Goal: Task Accomplishment & Management: Use online tool/utility

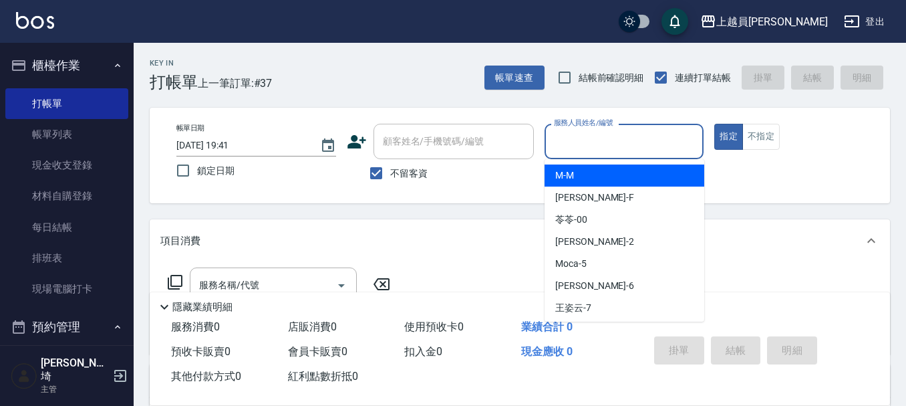
click at [635, 130] on input "服務人員姓名/編號" at bounding box center [625, 141] width 148 height 23
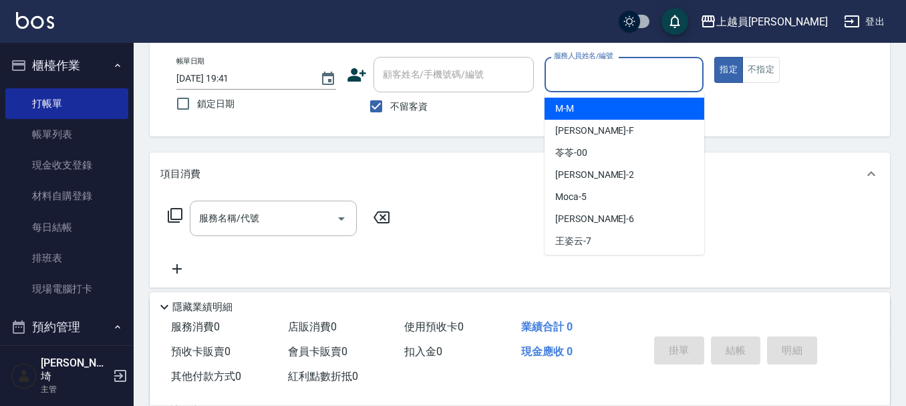
type input "ㄩ"
type input "M-M"
type button "true"
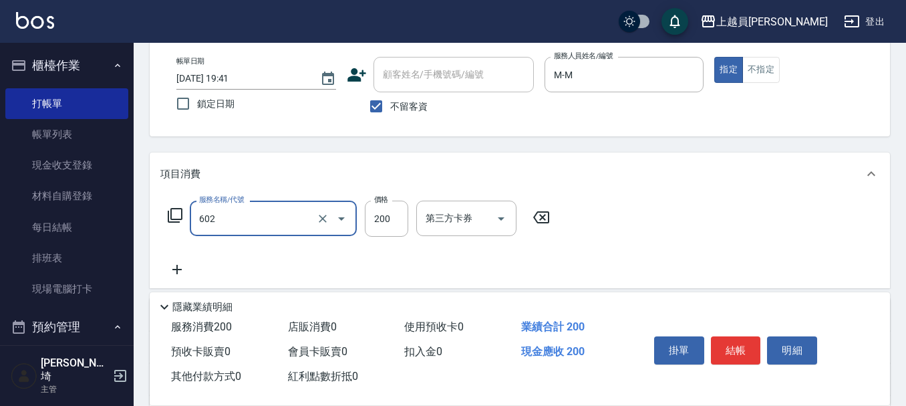
type input "一般洗髮(602)"
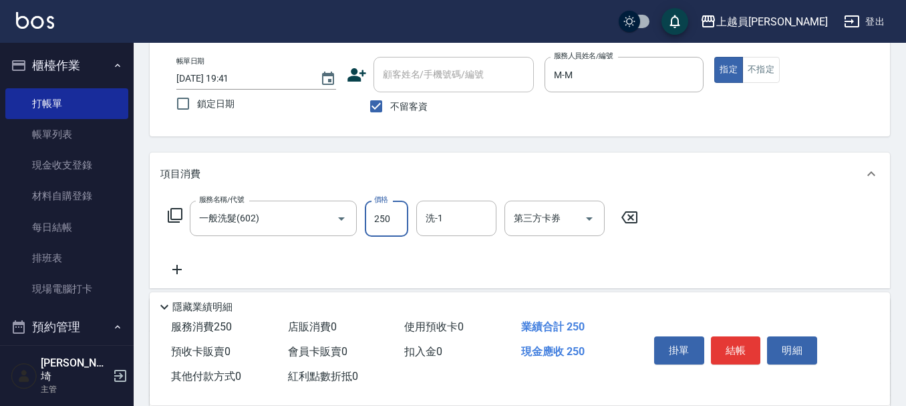
type input "250"
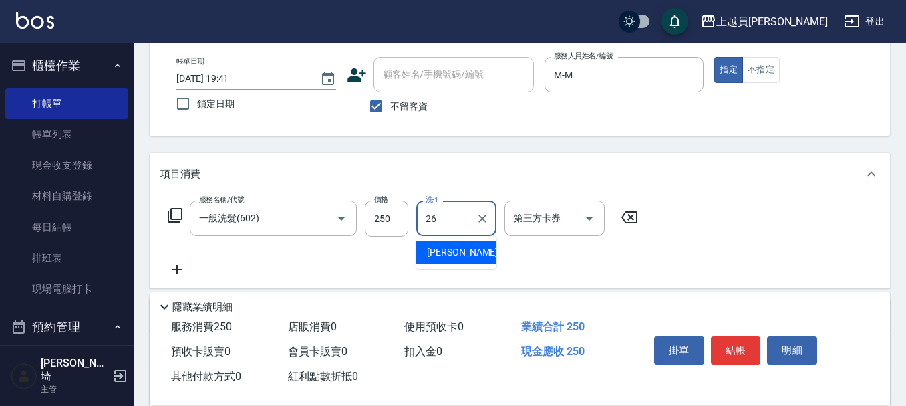
type input "[PERSON_NAME]-26"
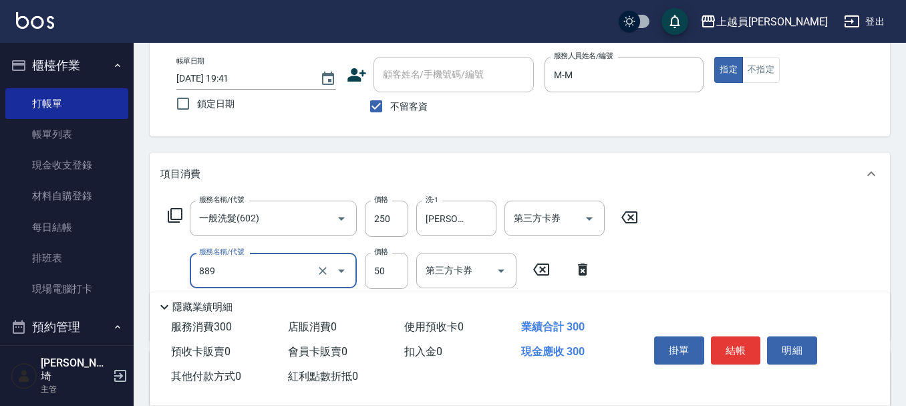
type input "精油(889)"
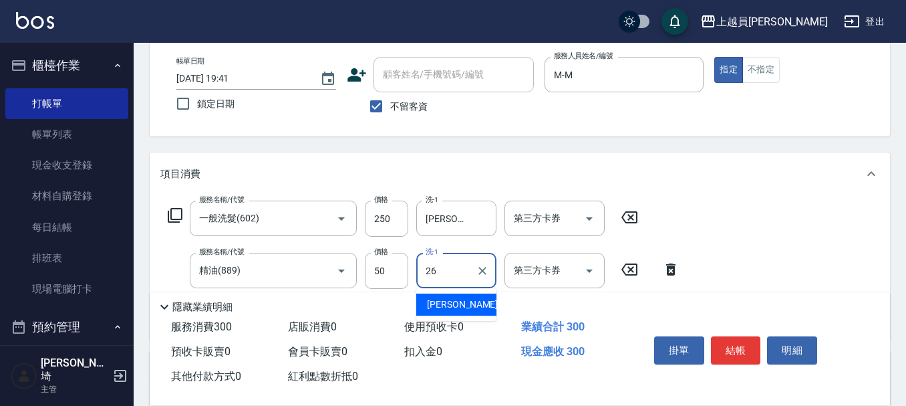
type input "[PERSON_NAME]-26"
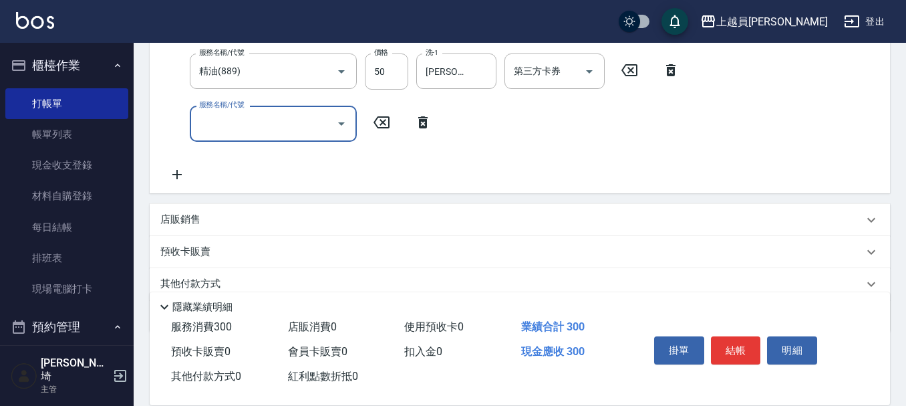
scroll to position [267, 0]
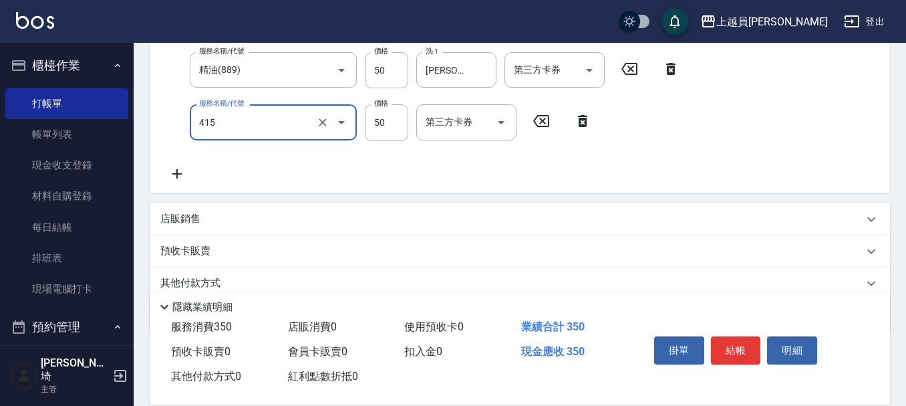
type input "瞬間保養(415)"
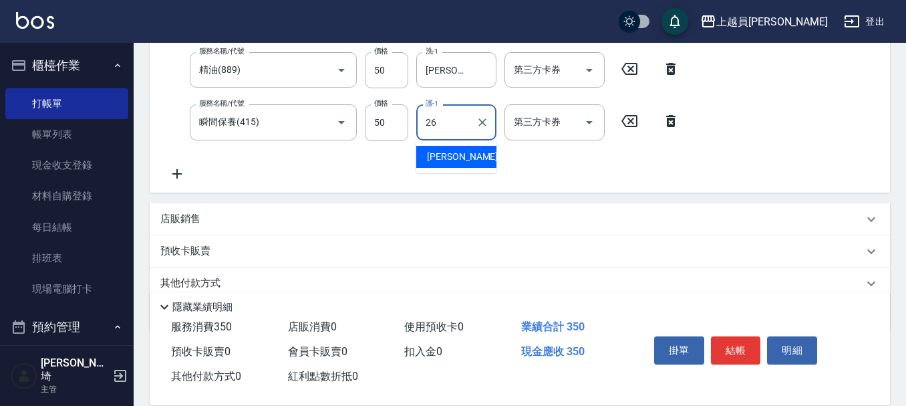
type input "[PERSON_NAME]-26"
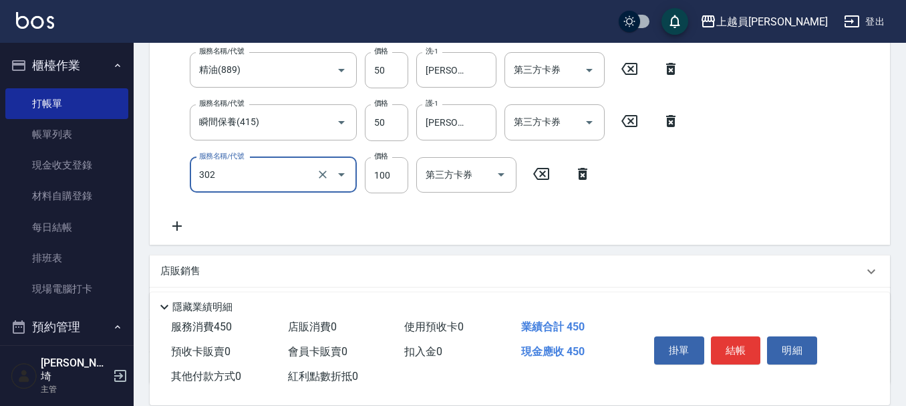
type input "剪髮(302)"
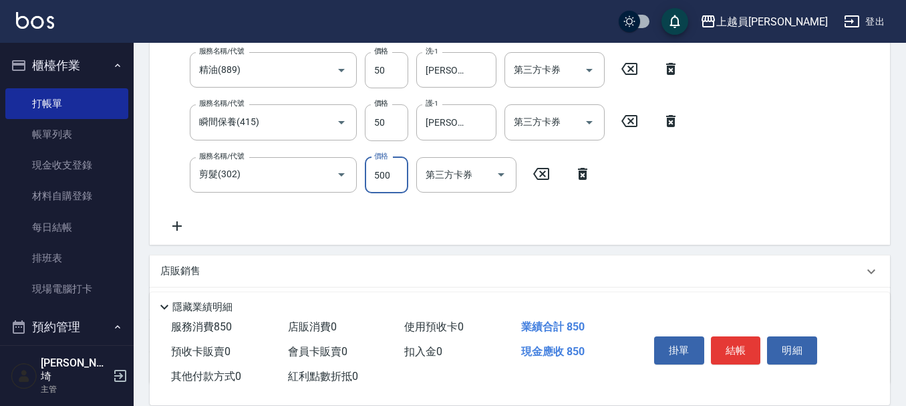
type input "500"
click at [745, 339] on button "結帳" at bounding box center [736, 350] width 50 height 28
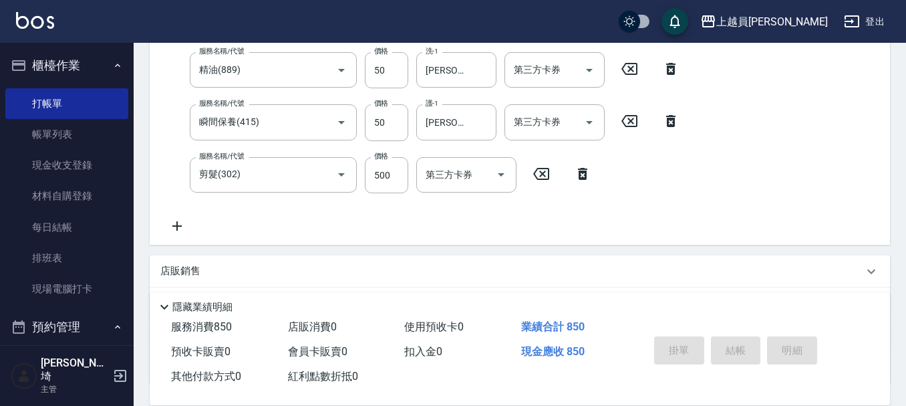
type input "[DATE] 21:15"
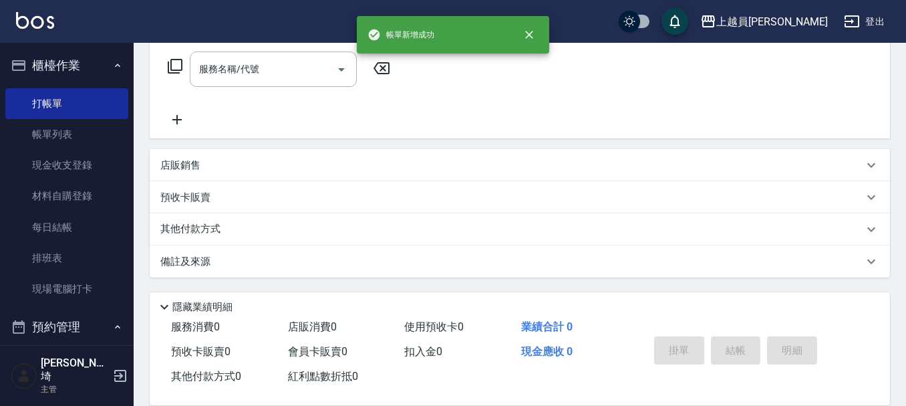
scroll to position [0, 0]
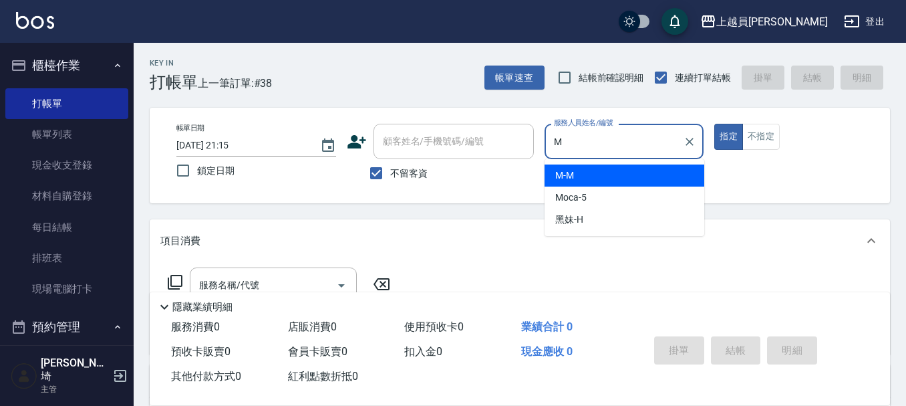
type input "M-M"
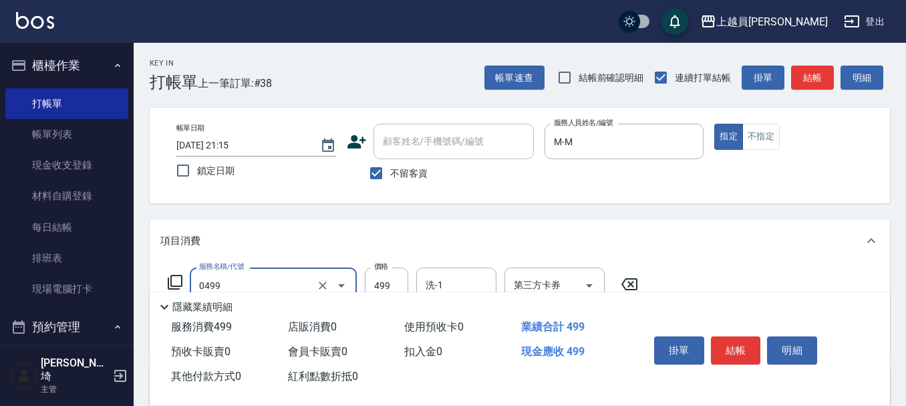
type input "去角質洗髮(0499)"
type input "3"
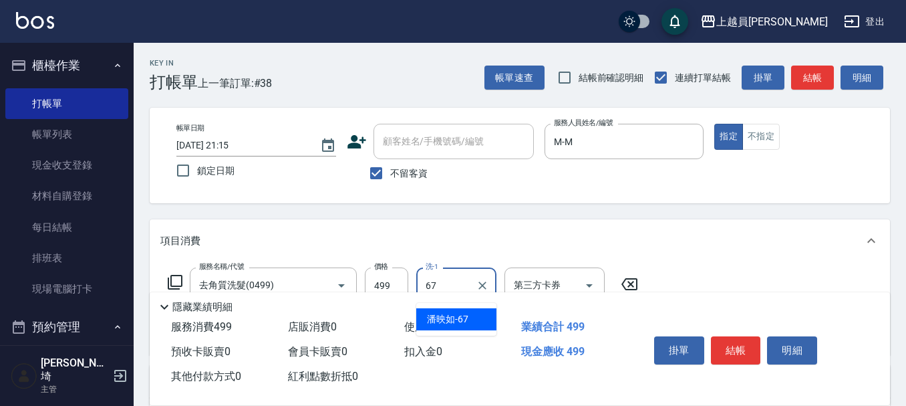
type input "[PERSON_NAME]-67"
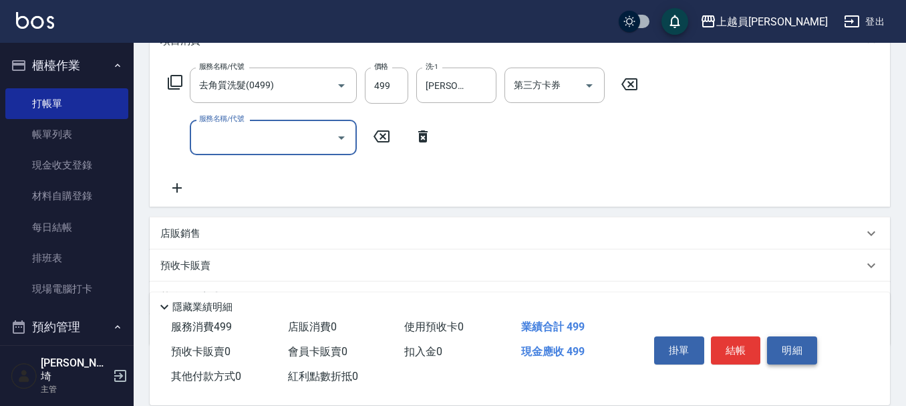
scroll to position [200, 0]
type input "染髮B餐(33)"
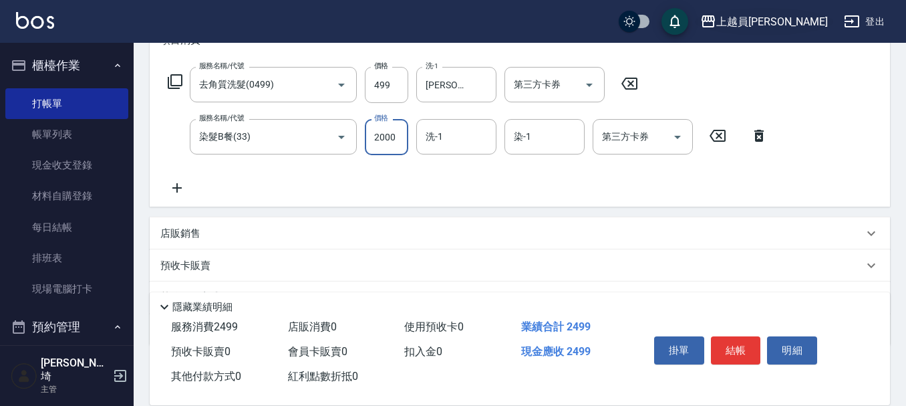
type input "2000"
type input "6"
type input "M-M"
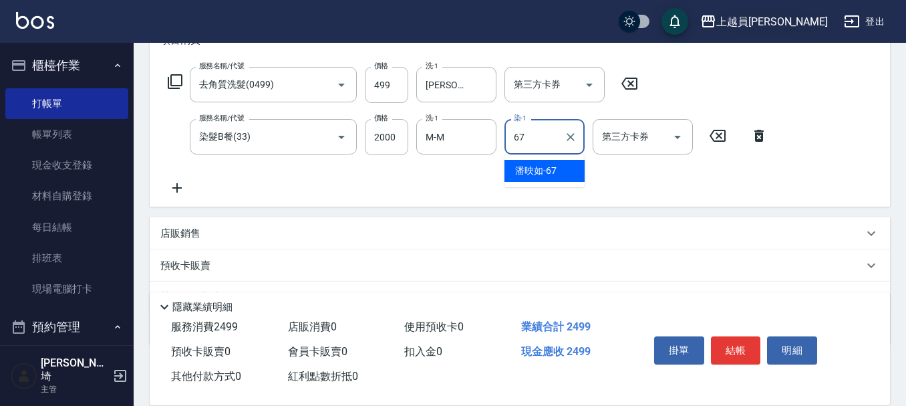
type input "[PERSON_NAME]-67"
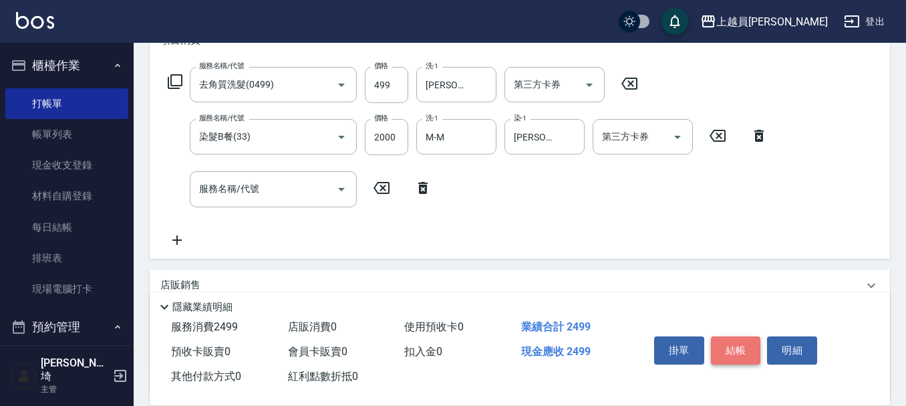
click at [742, 344] on button "結帳" at bounding box center [736, 350] width 50 height 28
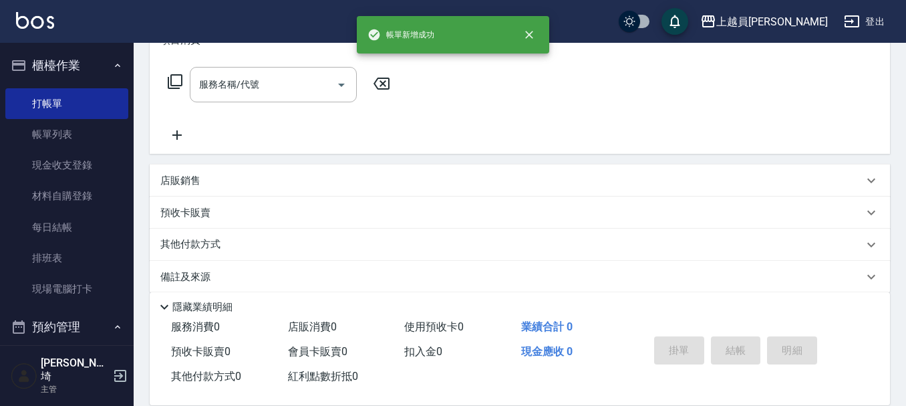
scroll to position [0, 0]
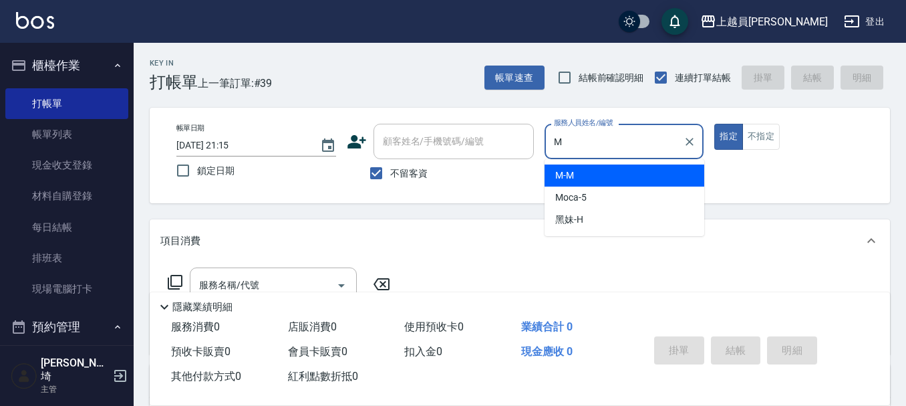
type input "M-M"
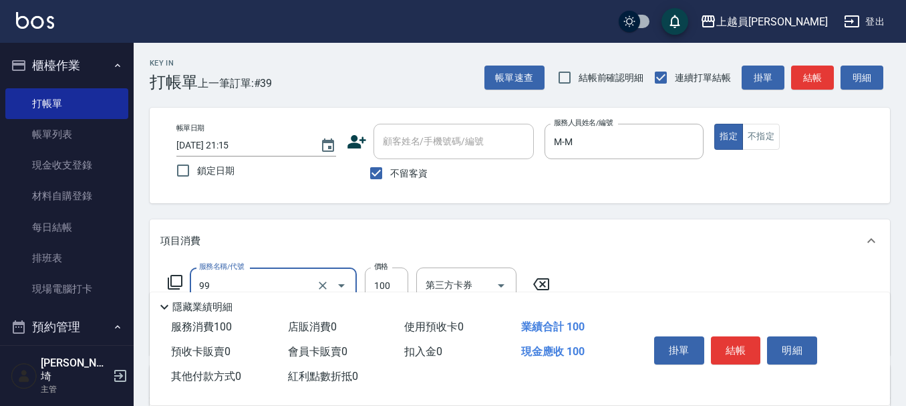
type input "VIP儲值(99)"
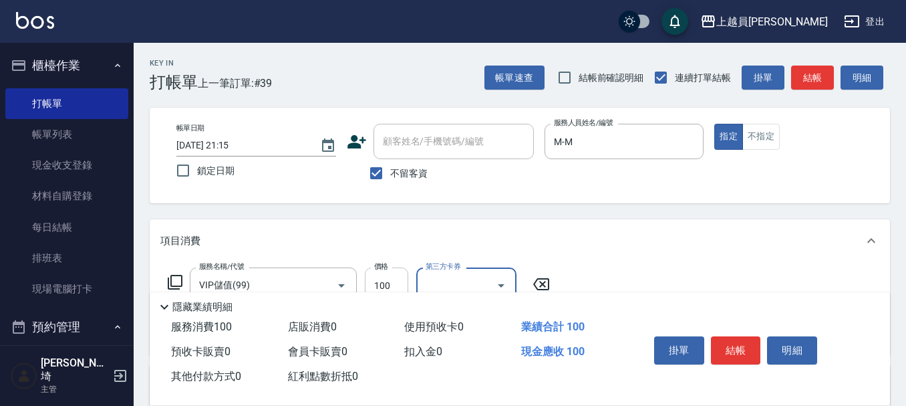
click at [396, 273] on input "100" at bounding box center [386, 285] width 43 height 36
type input "10000"
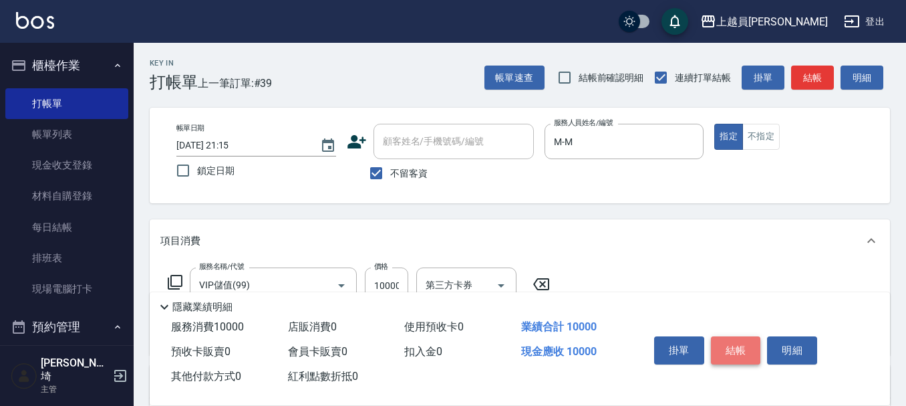
click at [736, 348] on button "結帳" at bounding box center [736, 350] width 50 height 28
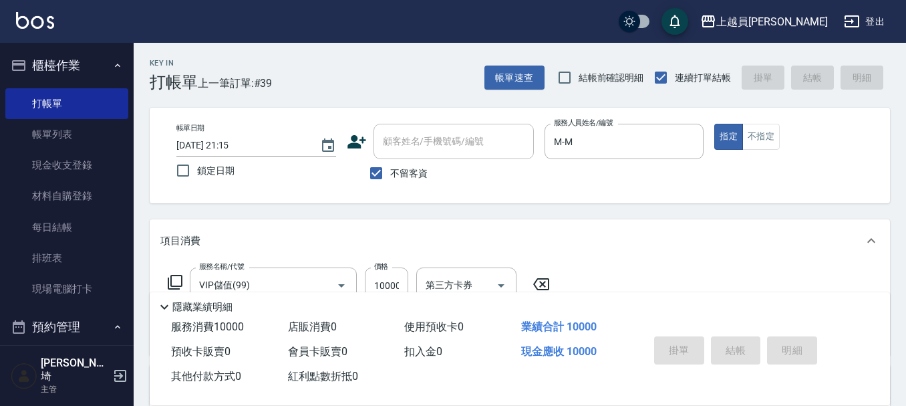
type input "[DATE] 21:16"
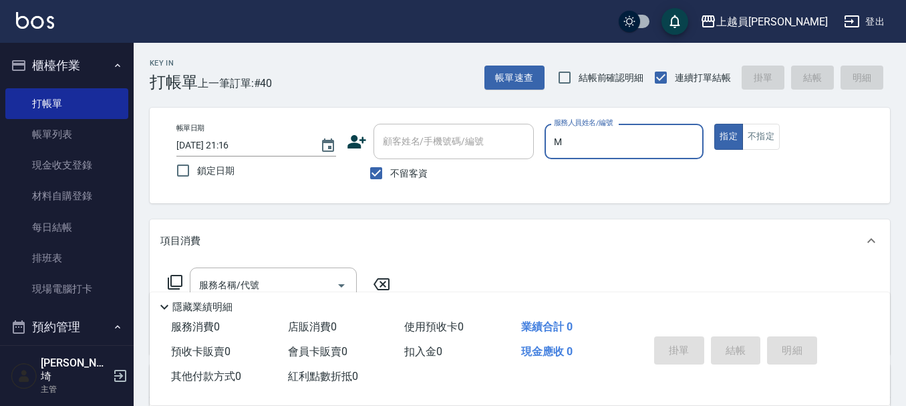
type input "M-M"
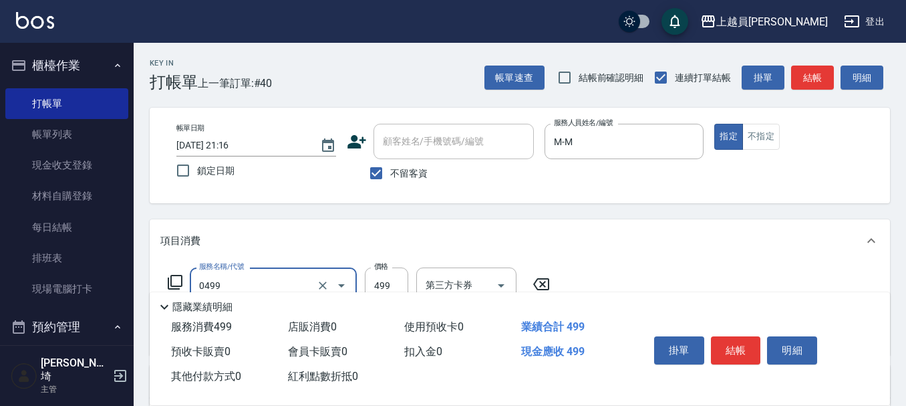
type input "去角質洗髮(0499)"
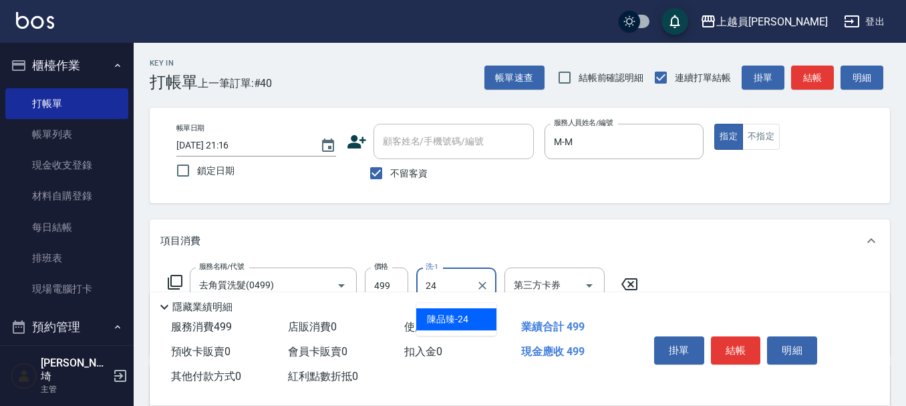
type input "[PERSON_NAME]-24"
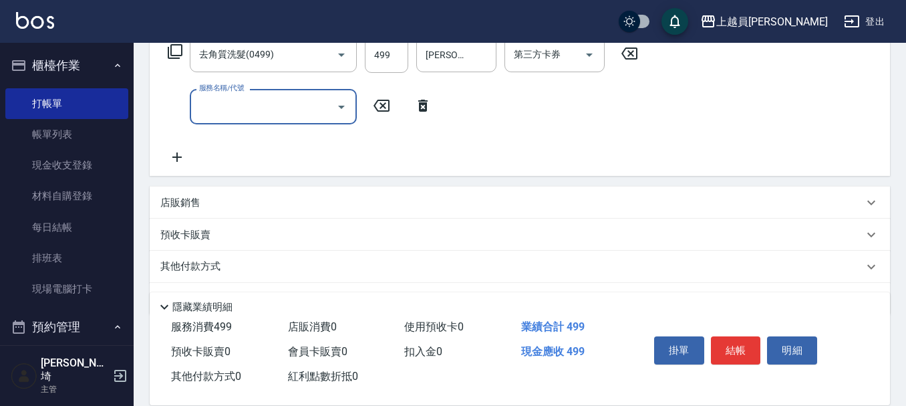
scroll to position [267, 0]
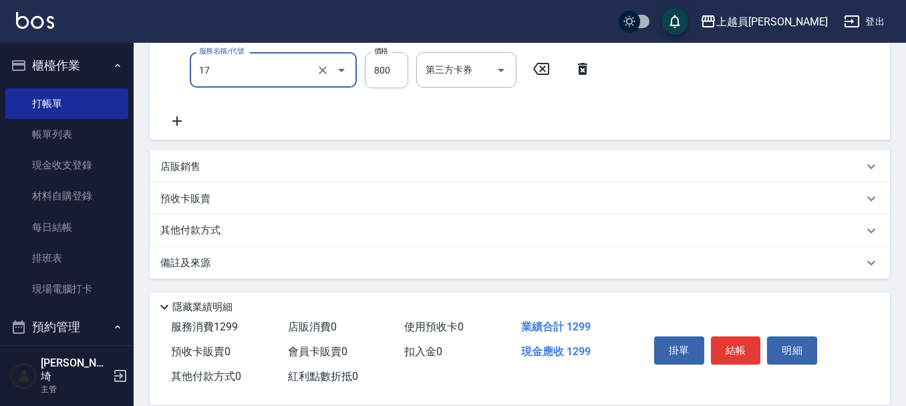
type input "染髮(17)"
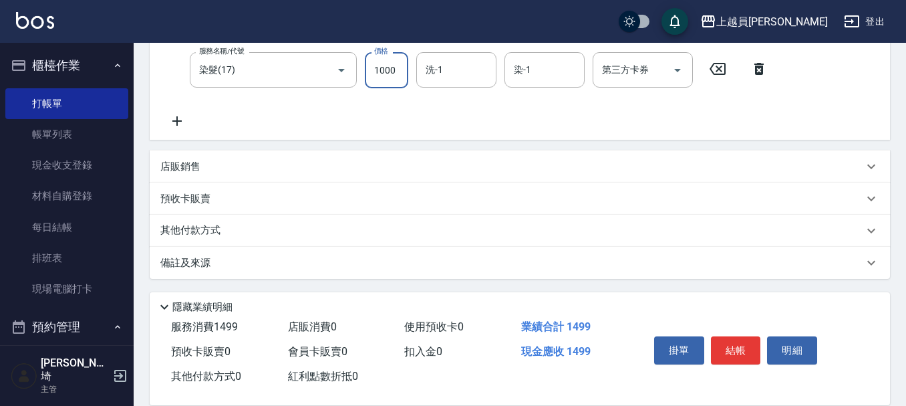
type input "1000"
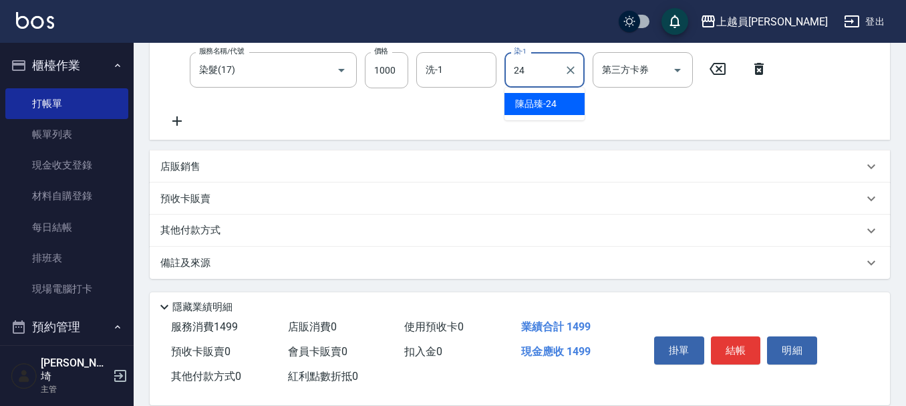
type input "[PERSON_NAME]-24"
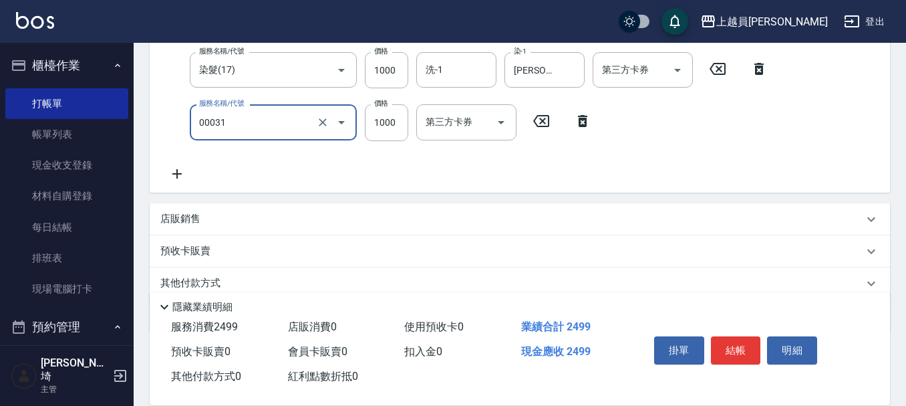
type input "單卸髮片(00031)"
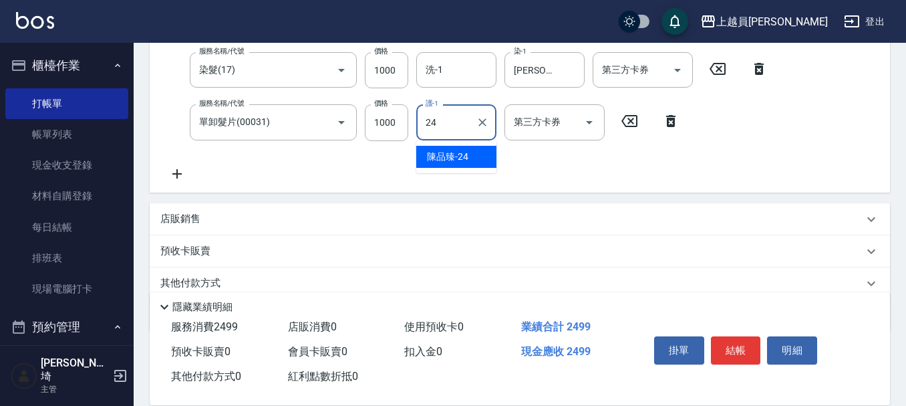
type input "[PERSON_NAME]-24"
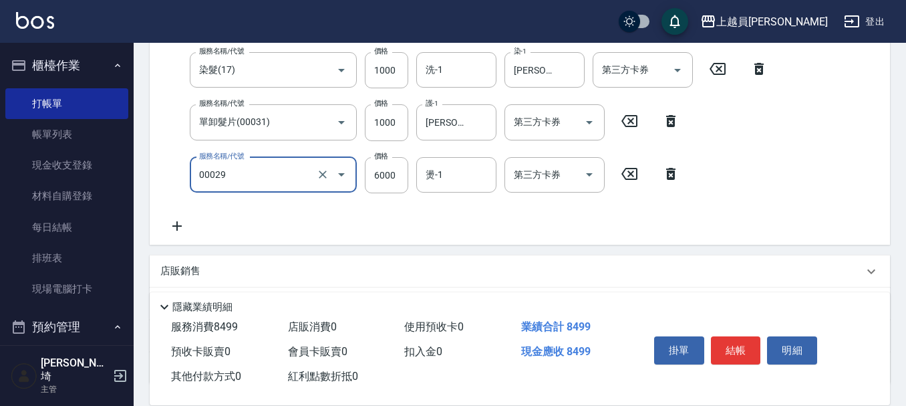
type input "零觸感雙珠重整(00029)"
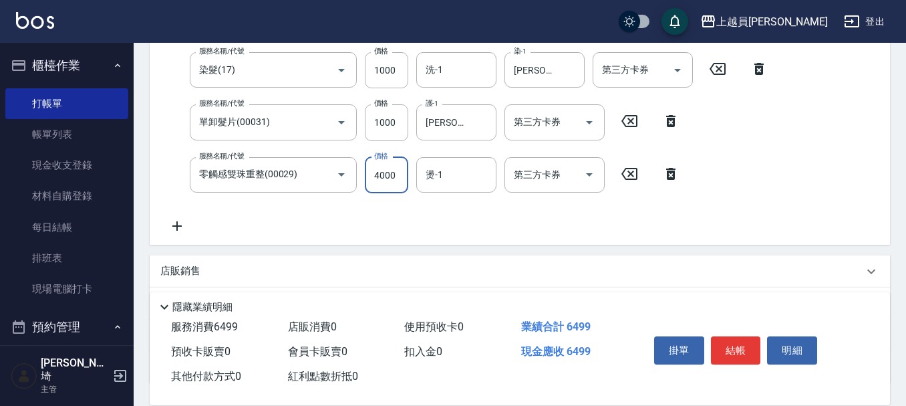
type input "4000"
type input "[PERSON_NAME]-24"
click at [741, 336] on button "結帳" at bounding box center [736, 350] width 50 height 28
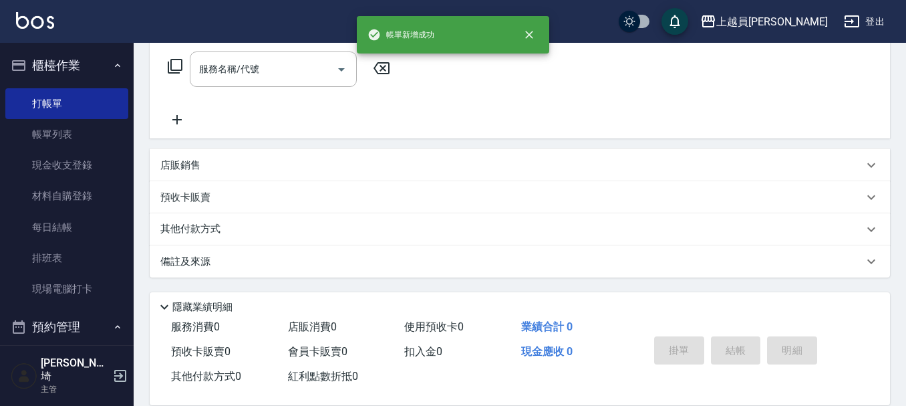
scroll to position [0, 0]
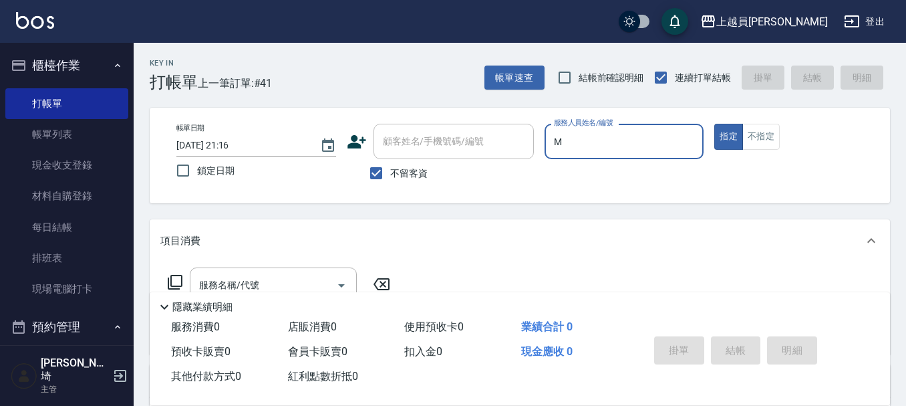
type input "M-M"
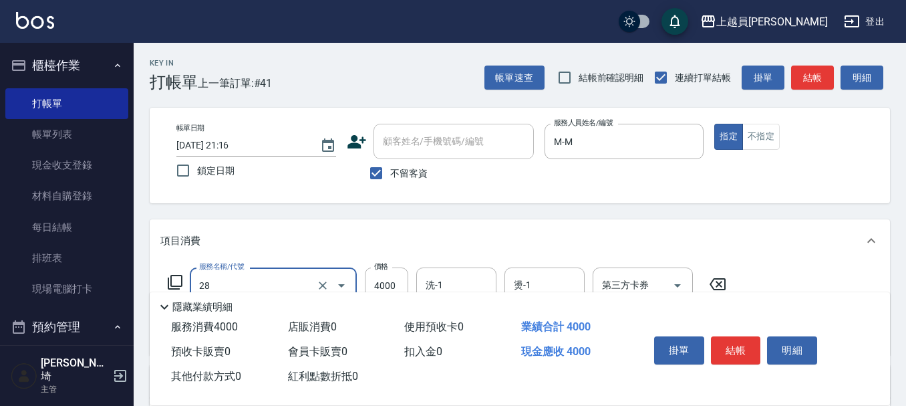
type input "燙送染B餐(28)"
type input "4899"
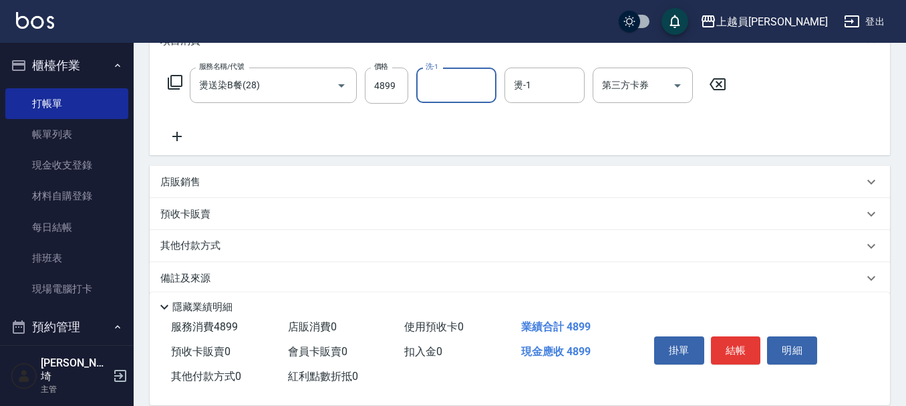
scroll to position [200, 0]
type input "[PERSON_NAME]-67"
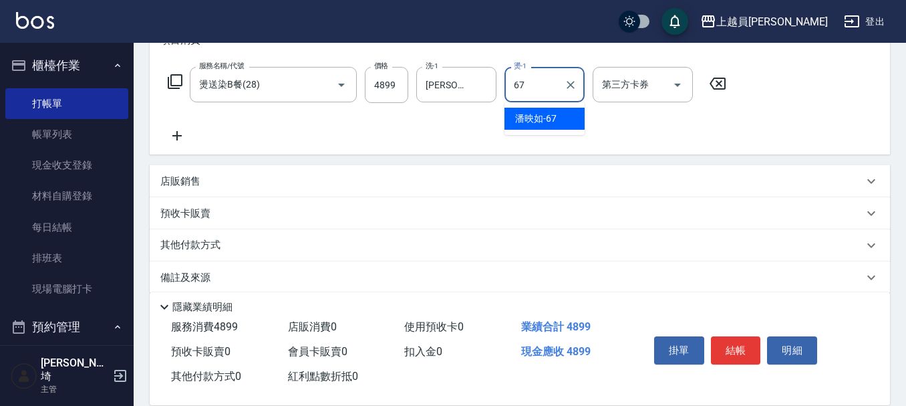
type input "[PERSON_NAME]-67"
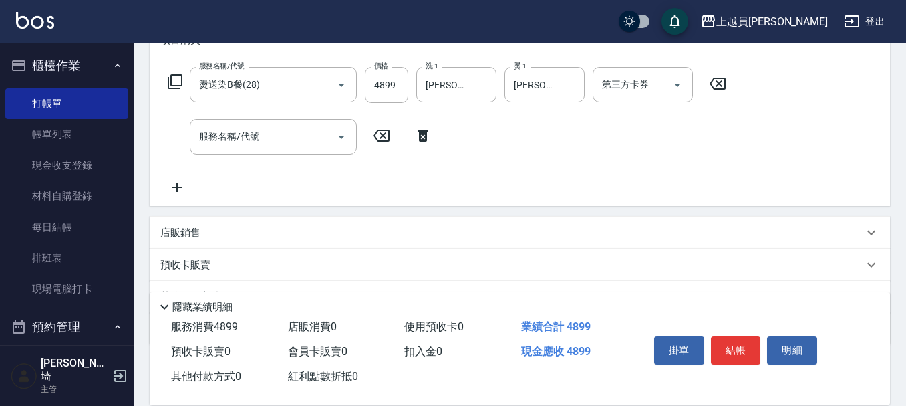
click at [408, 84] on div "服務名稱/代號 燙送染B餐(28) 服務名稱/代號 價格 4899 價格 洗-1 [PERSON_NAME]-67 洗-1 燙-1 [PERSON_NAME]…" at bounding box center [447, 85] width 574 height 36
click at [401, 84] on input "4899" at bounding box center [386, 85] width 43 height 36
type input "5499"
click at [680, 90] on icon "Open" at bounding box center [678, 85] width 16 height 16
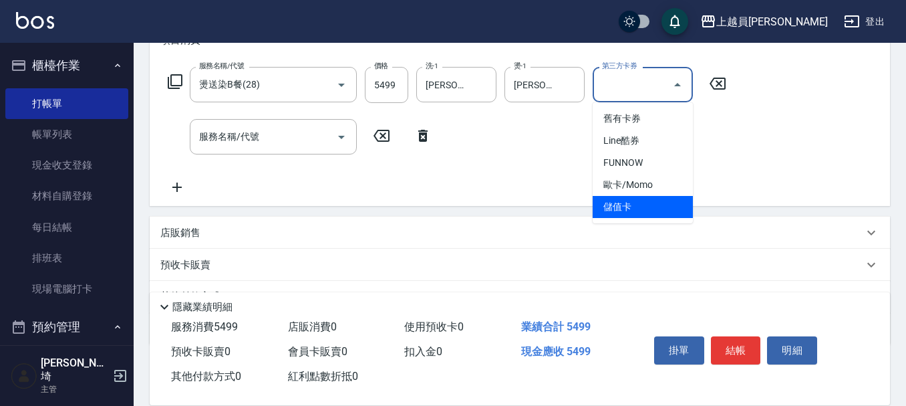
click at [646, 212] on span "儲值卡" at bounding box center [643, 207] width 100 height 22
type input "儲值卡"
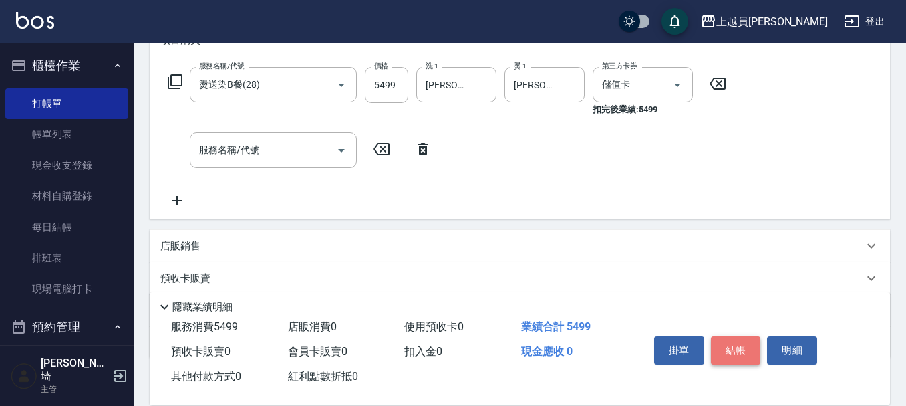
click at [729, 353] on button "結帳" at bounding box center [736, 350] width 50 height 28
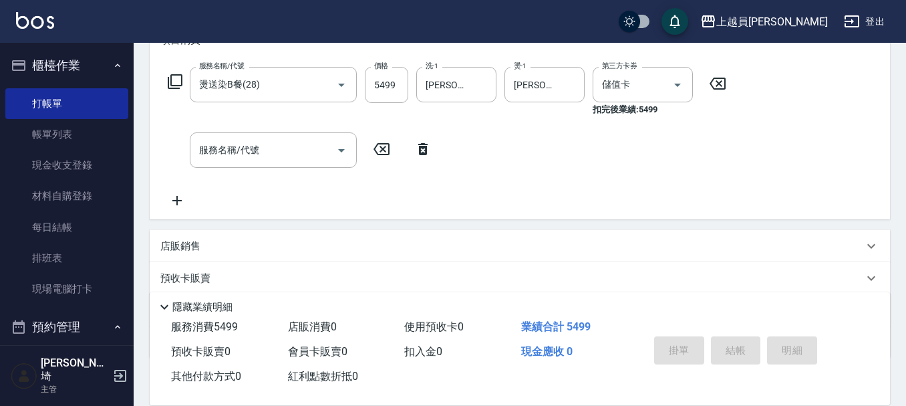
type input "[DATE] 21:17"
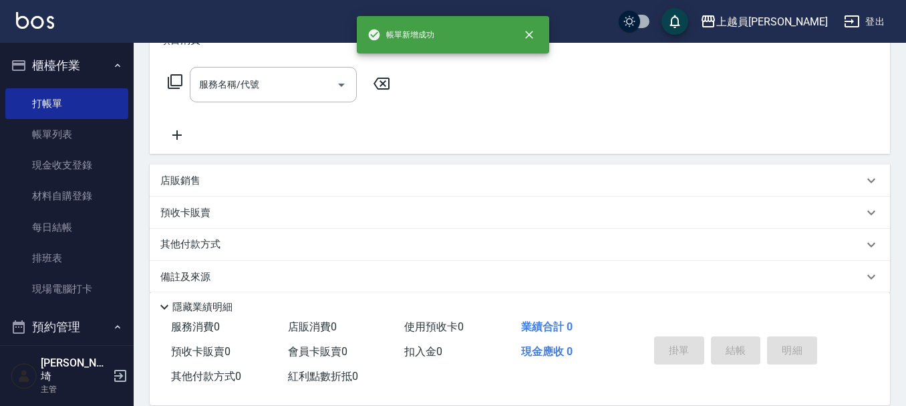
scroll to position [0, 0]
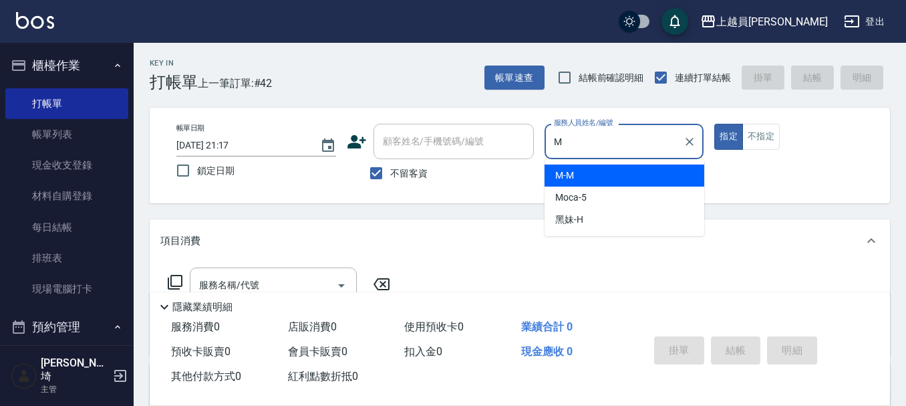
type input "M-M"
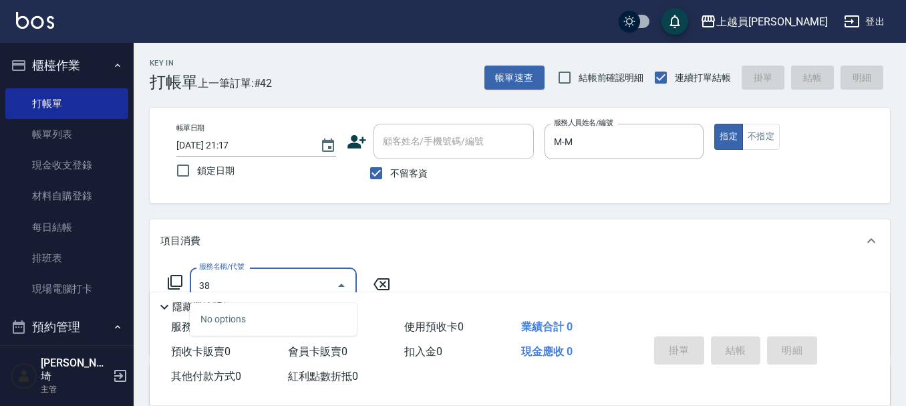
type input "3"
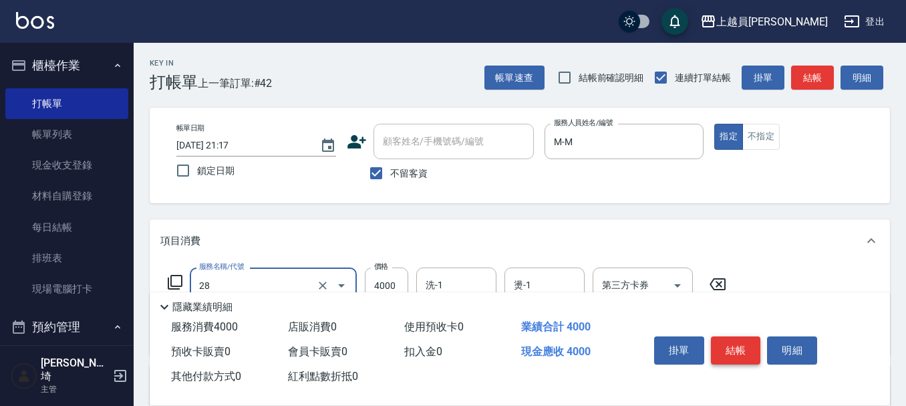
type input "燙送染B餐(28)"
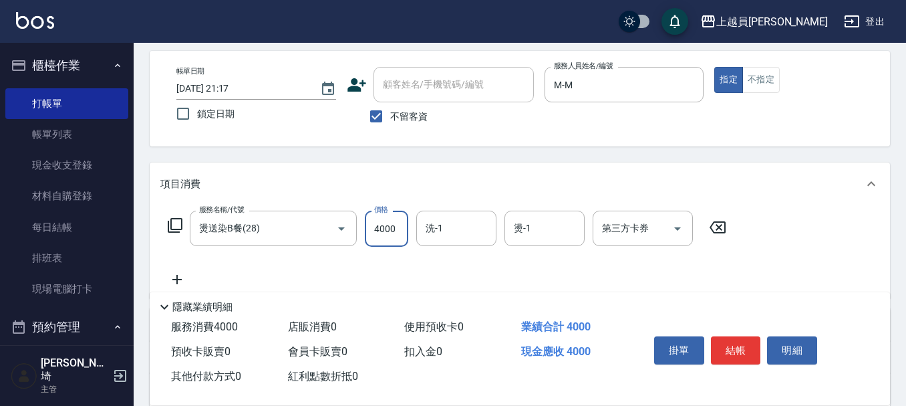
scroll to position [134, 0]
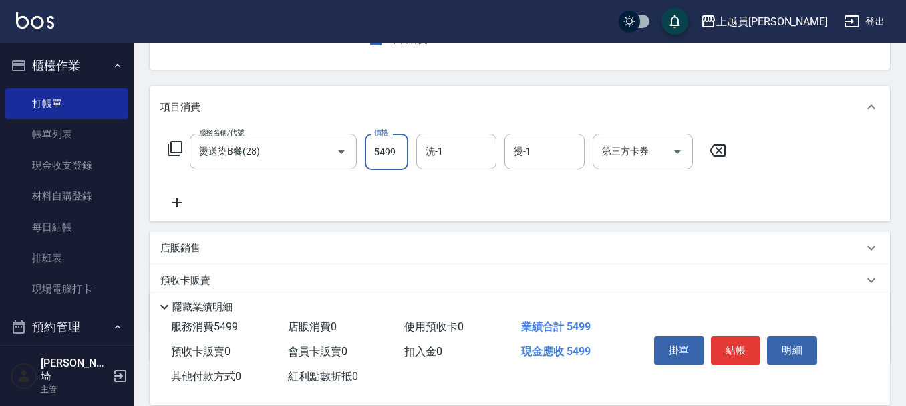
type input "5499"
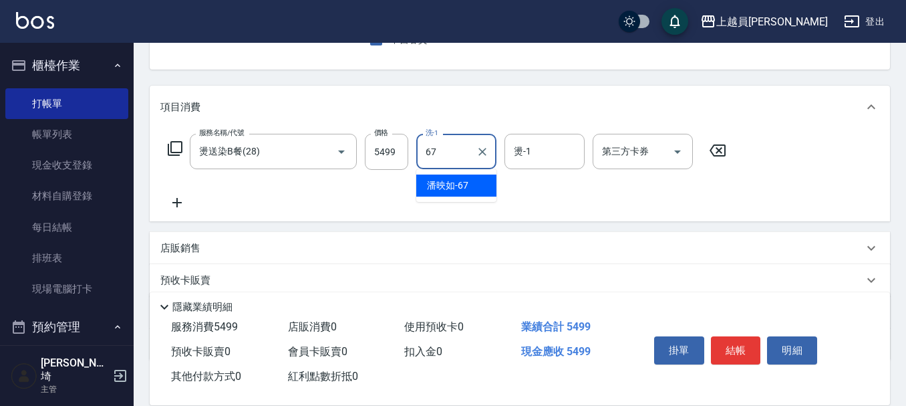
type input "[PERSON_NAME]-67"
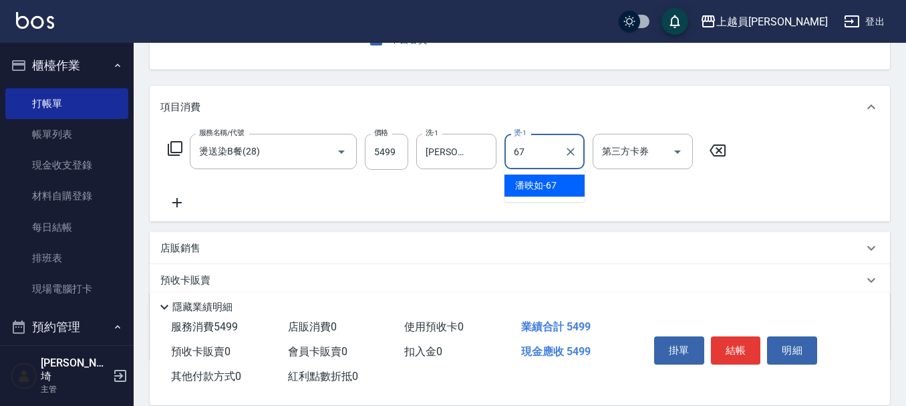
type input "[PERSON_NAME]-67"
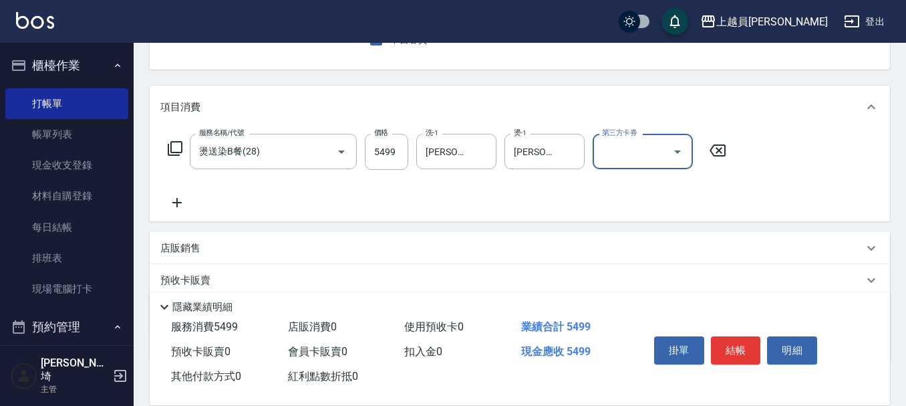
click at [664, 170] on div "服務名稱/代號 燙送染B餐(28) 服務名稱/代號 價格 5499 價格 洗-1 [PERSON_NAME]-67 洗-1 燙-1 [PERSON_NAME]…" at bounding box center [447, 172] width 574 height 77
click at [647, 142] on input "第三方卡券" at bounding box center [633, 151] width 68 height 23
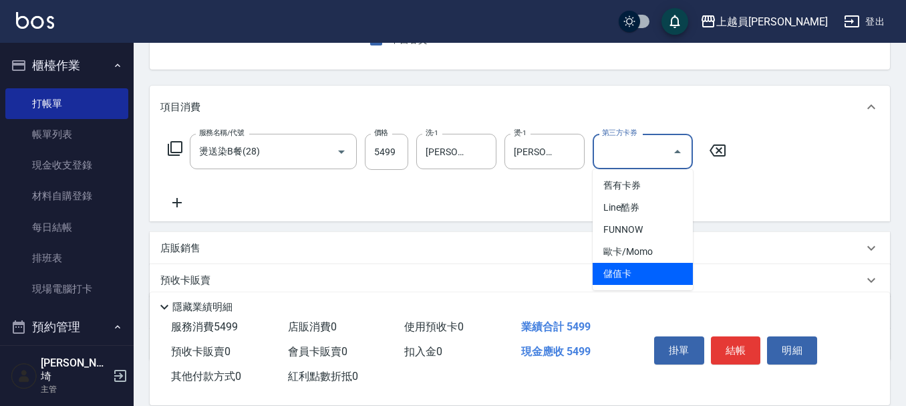
click at [635, 273] on span "儲值卡" at bounding box center [643, 274] width 100 height 22
type input "儲值卡"
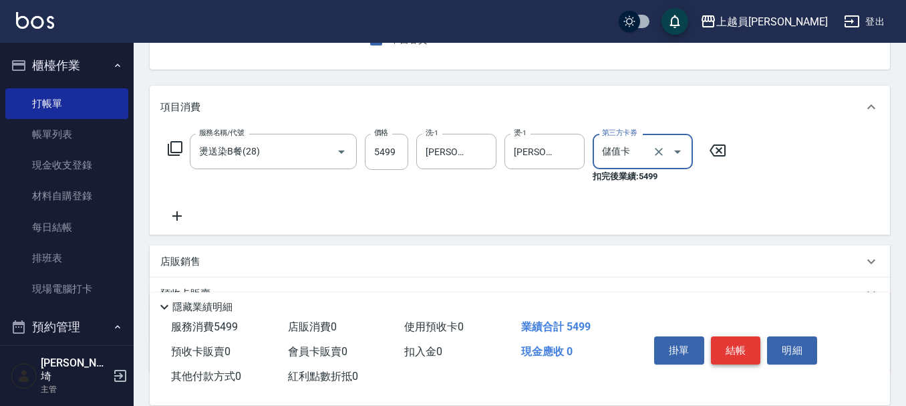
click at [727, 336] on button "結帳" at bounding box center [736, 350] width 50 height 28
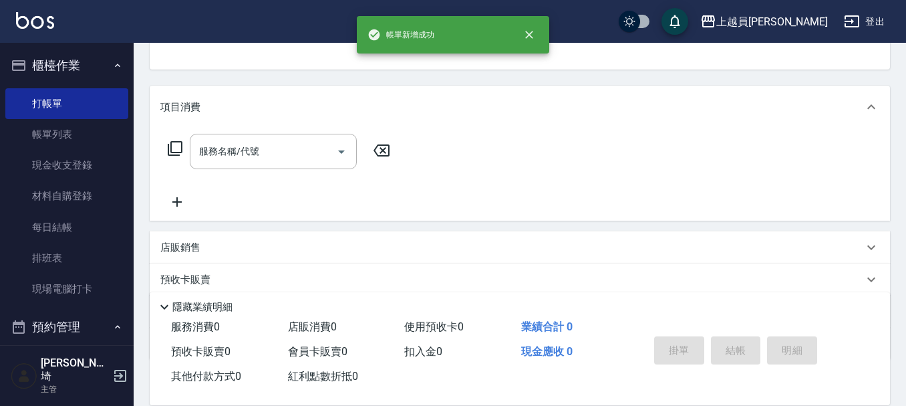
scroll to position [130, 0]
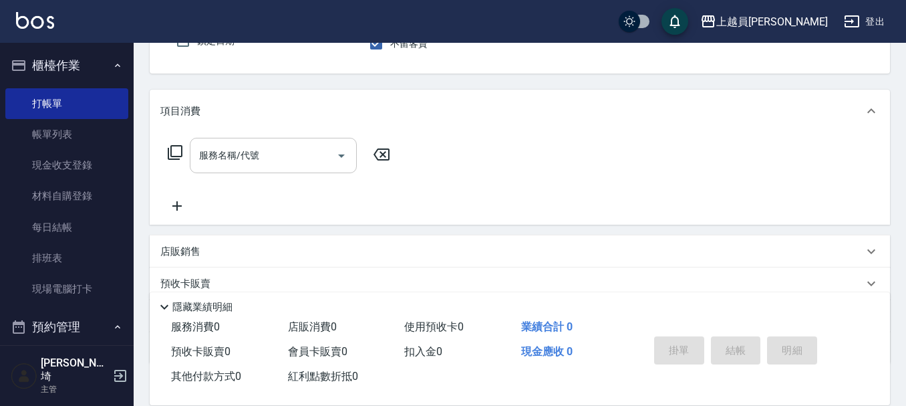
click at [239, 142] on div "服務名稱/代號" at bounding box center [273, 155] width 167 height 35
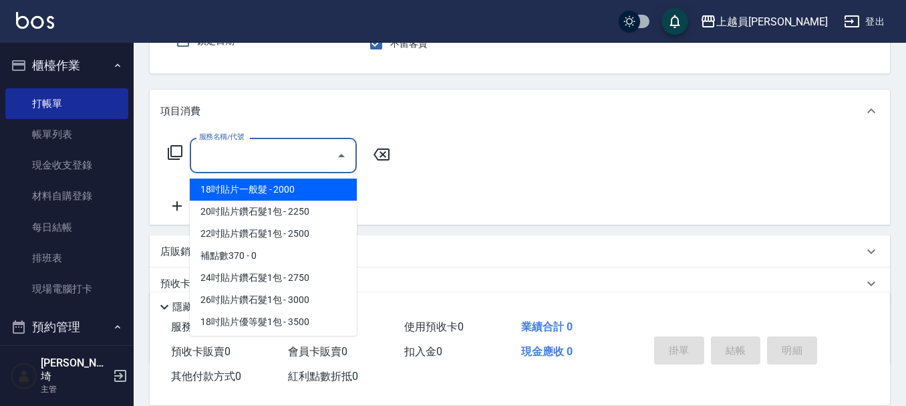
type input "9"
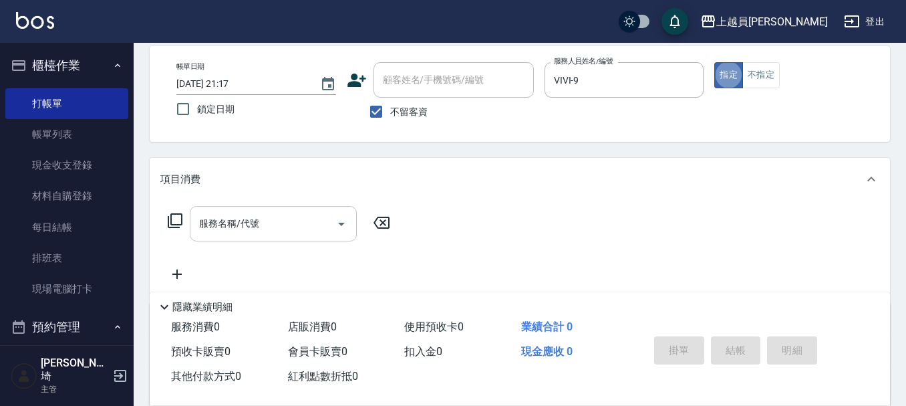
scroll to position [0, 0]
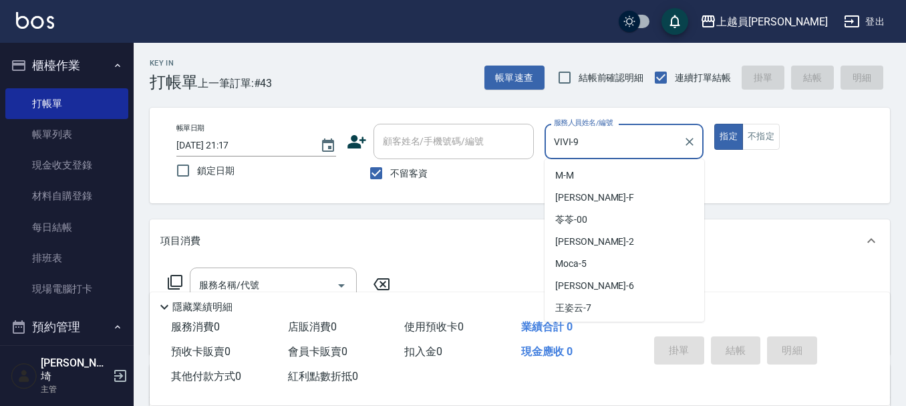
click at [632, 135] on input "VIVI-9" at bounding box center [615, 141] width 128 height 23
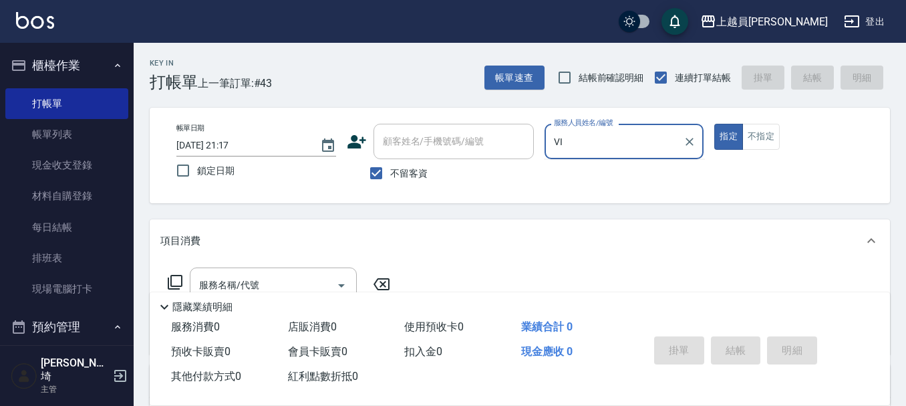
type input "V"
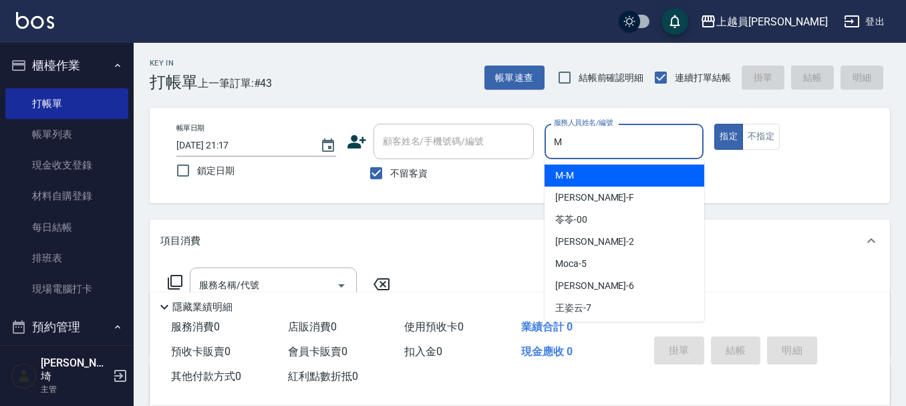
type input "M-M"
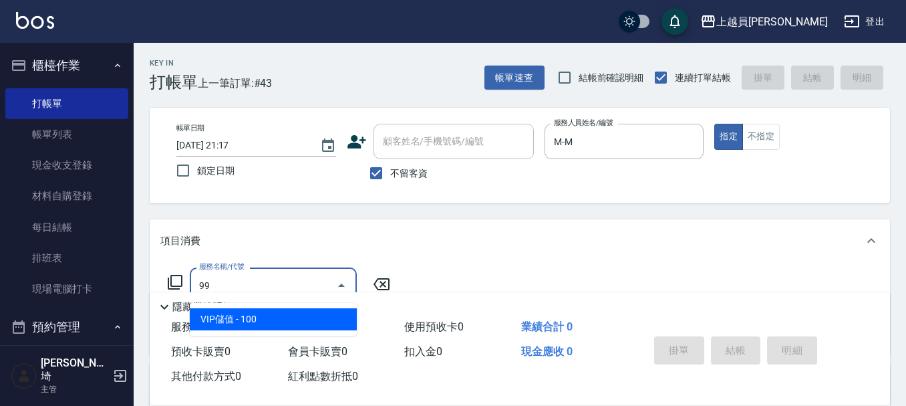
type input "VIP儲值(99)"
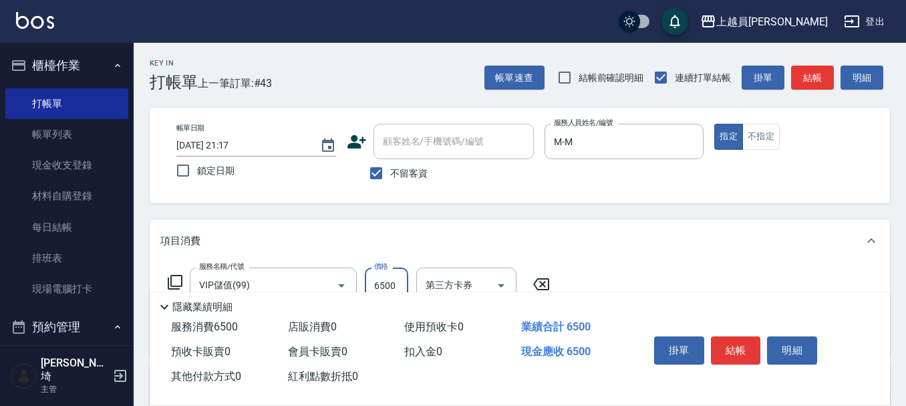
type input "6500"
click at [726, 339] on button "結帳" at bounding box center [736, 350] width 50 height 28
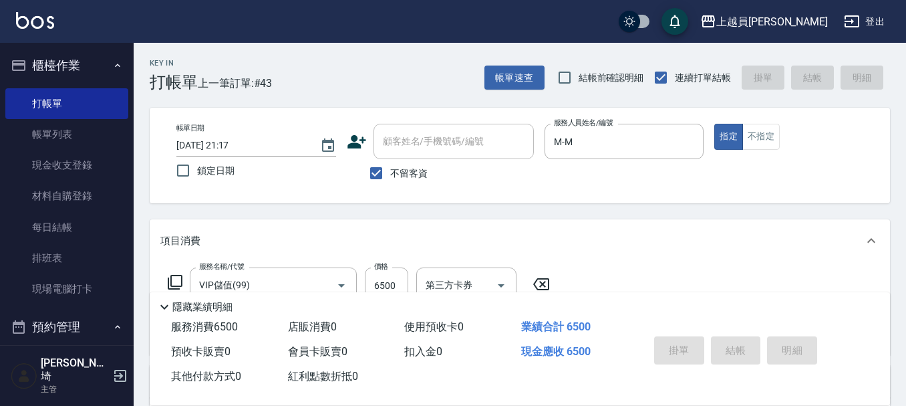
type input "[DATE] 21:18"
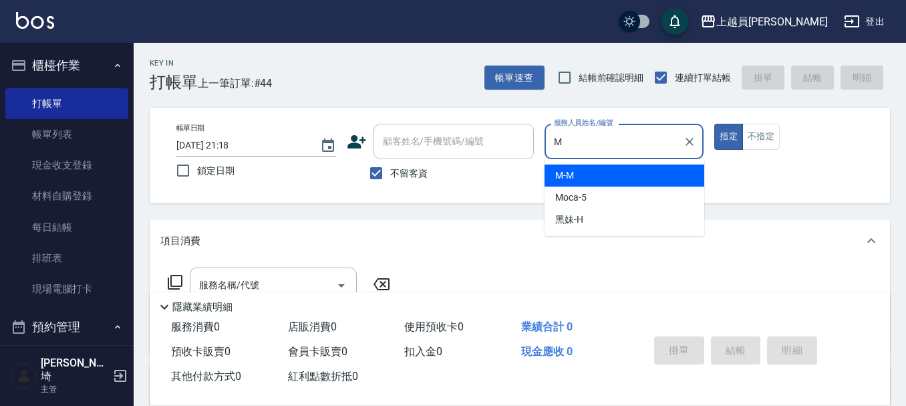
type input "M-M"
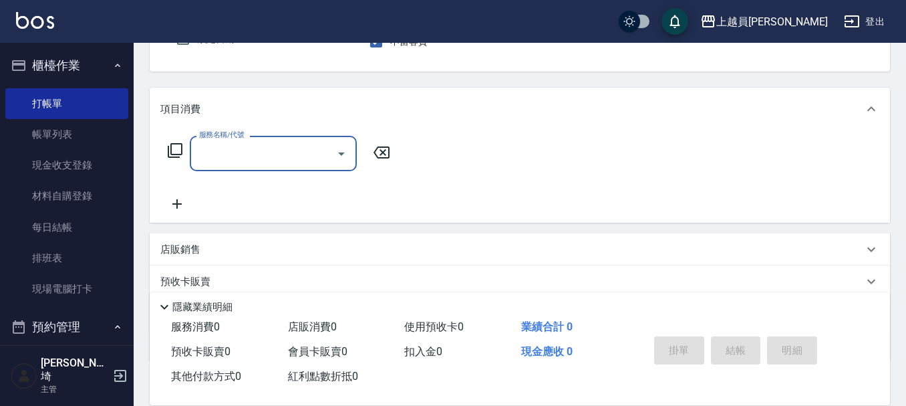
scroll to position [134, 0]
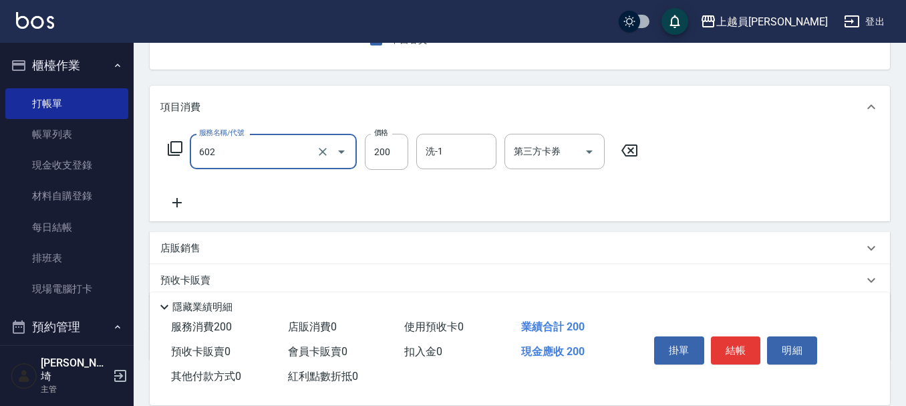
type input "一般洗髮(602)"
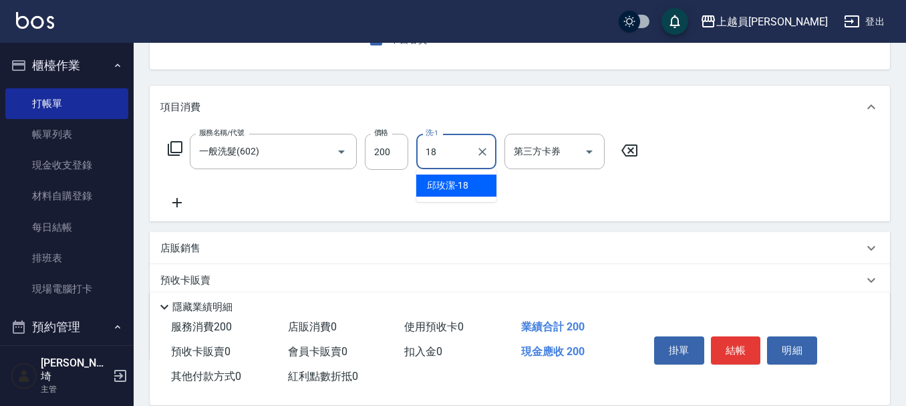
type input "[PERSON_NAME]-18"
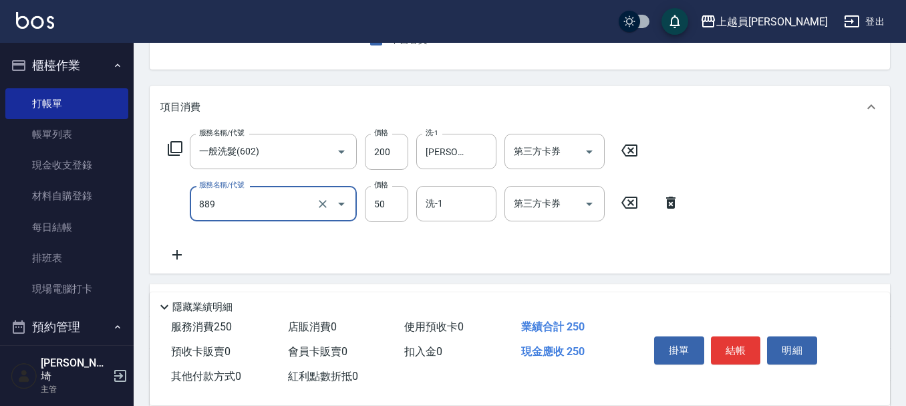
type input "精油(889)"
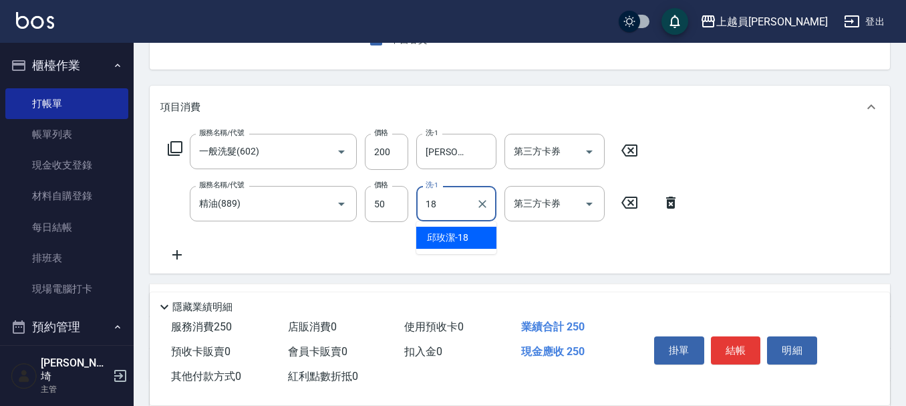
type input "[PERSON_NAME]-18"
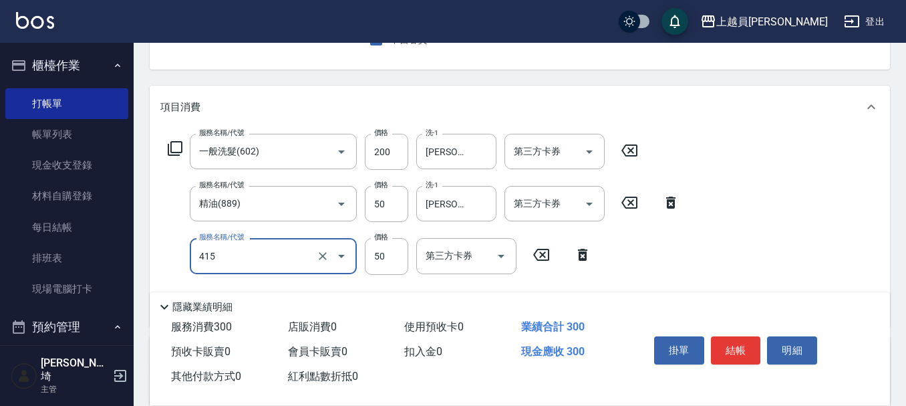
type input "瞬間保養(415)"
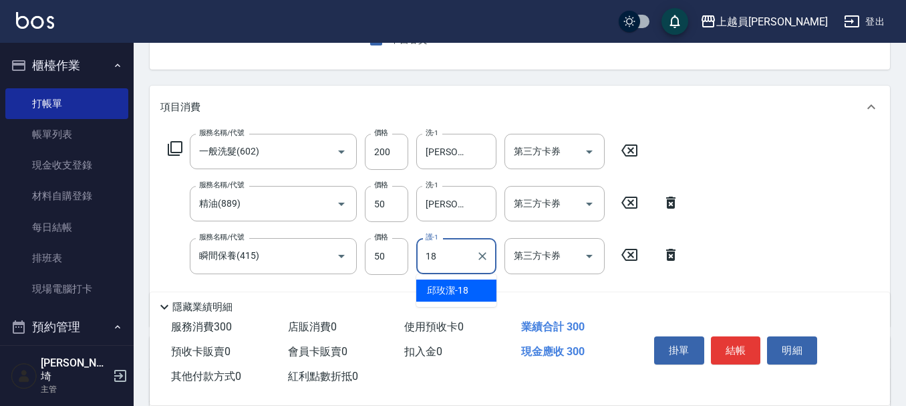
type input "[PERSON_NAME]-18"
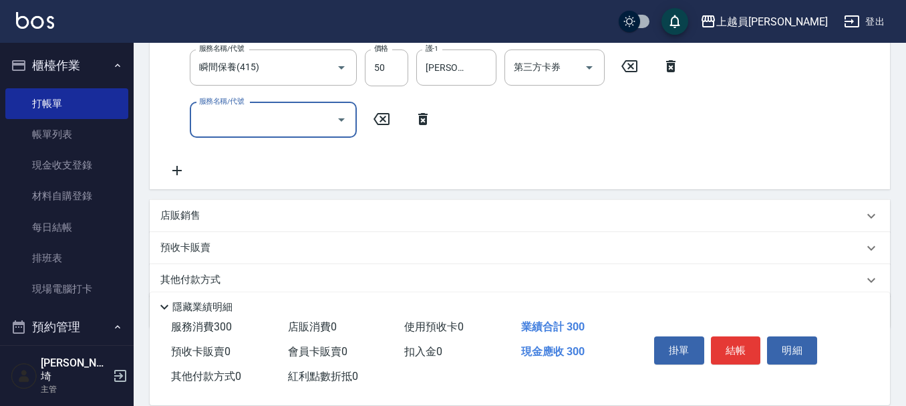
scroll to position [334, 0]
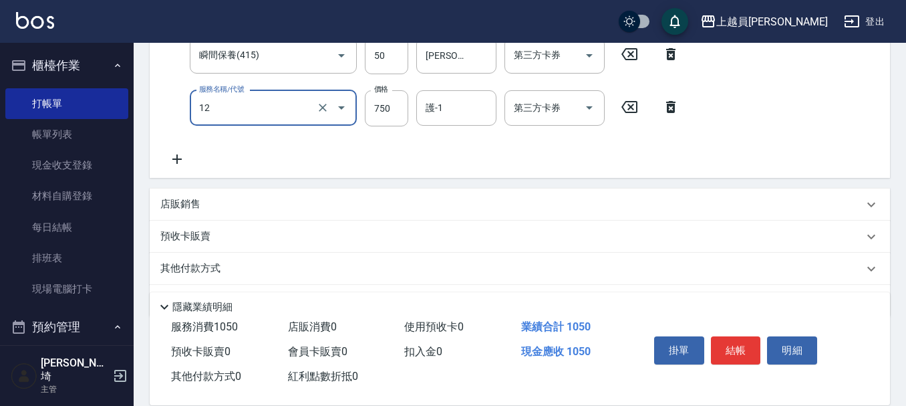
type input "日本精漾護髮(12)"
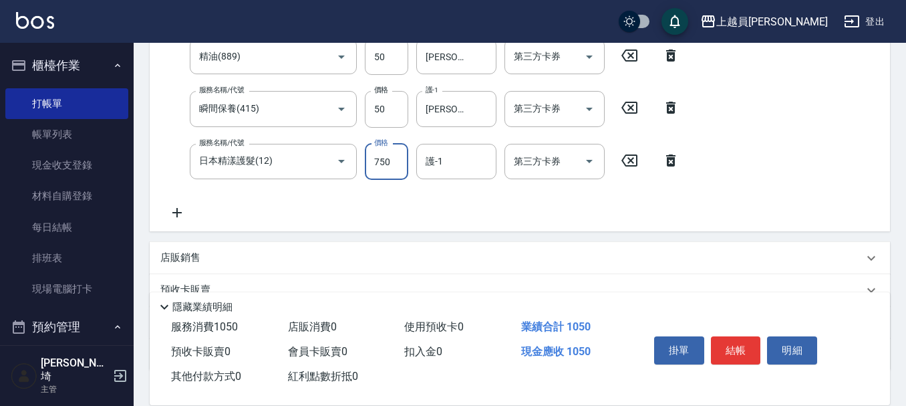
scroll to position [283, 0]
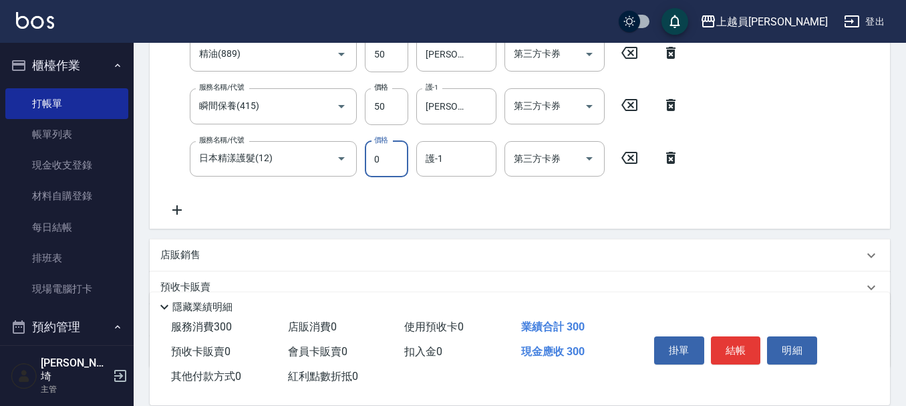
type input "0"
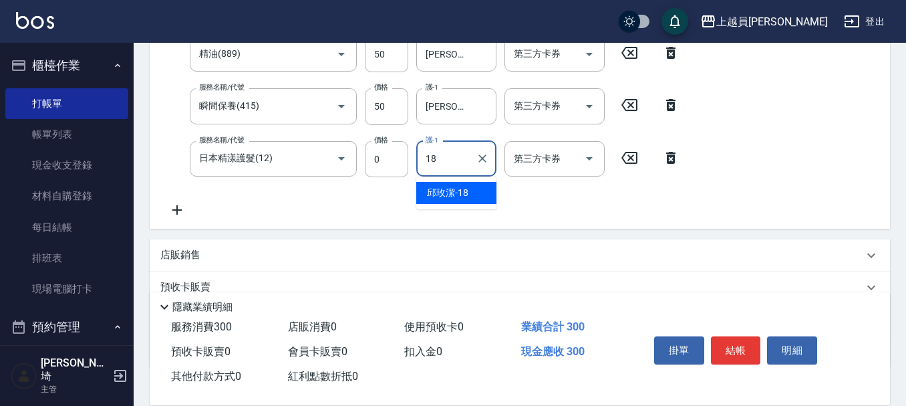
type input "[PERSON_NAME]-18"
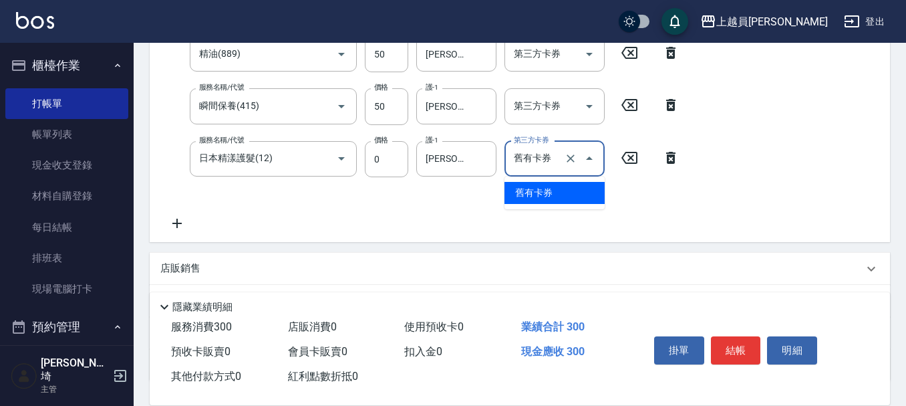
type input "舊有卡券"
click at [570, 170] on div at bounding box center [579, 158] width 37 height 35
click at [570, 164] on icon "Clear" at bounding box center [570, 158] width 13 height 13
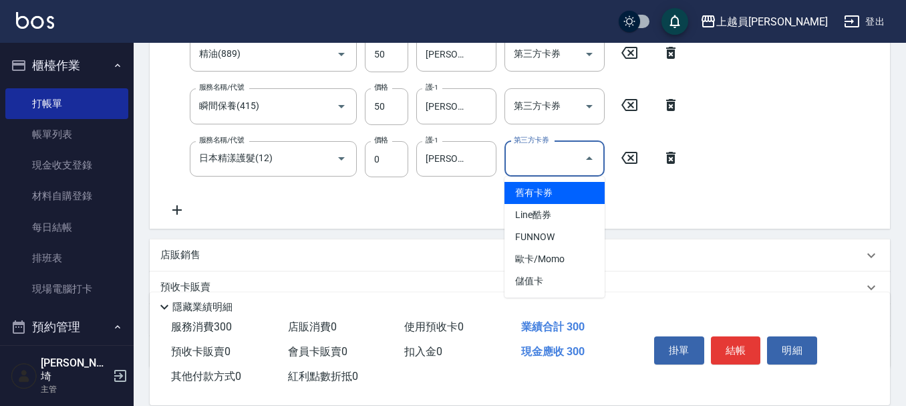
type input "舊有卡券"
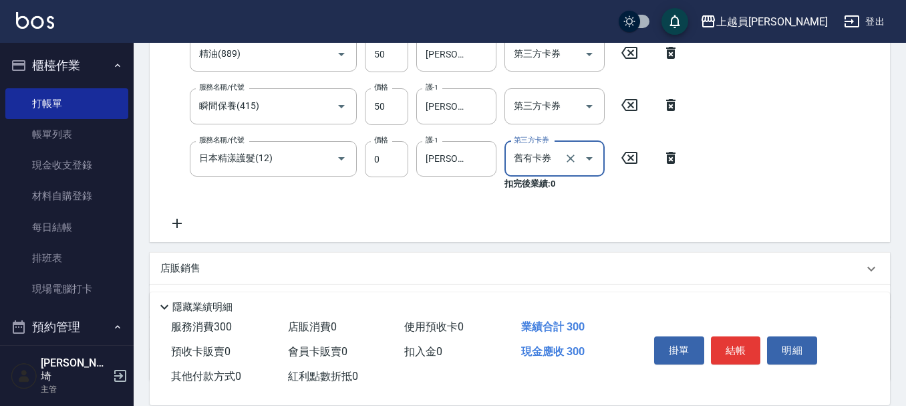
click at [570, 164] on icon "Clear" at bounding box center [570, 158] width 13 height 13
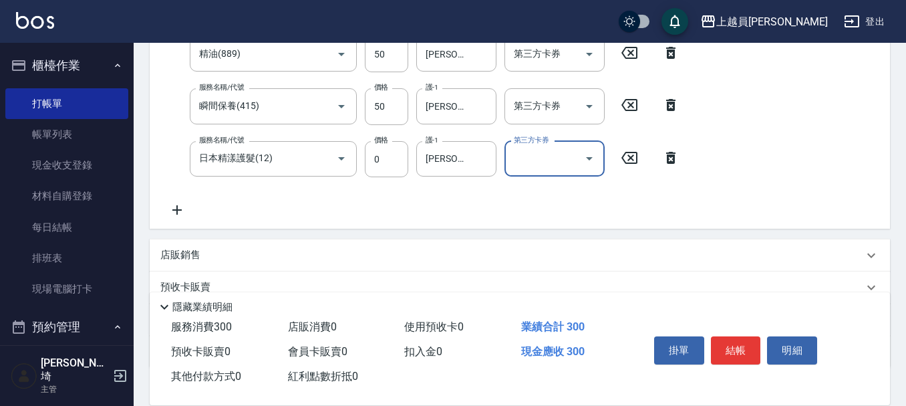
click at [588, 160] on icon "Open" at bounding box center [589, 158] width 16 height 16
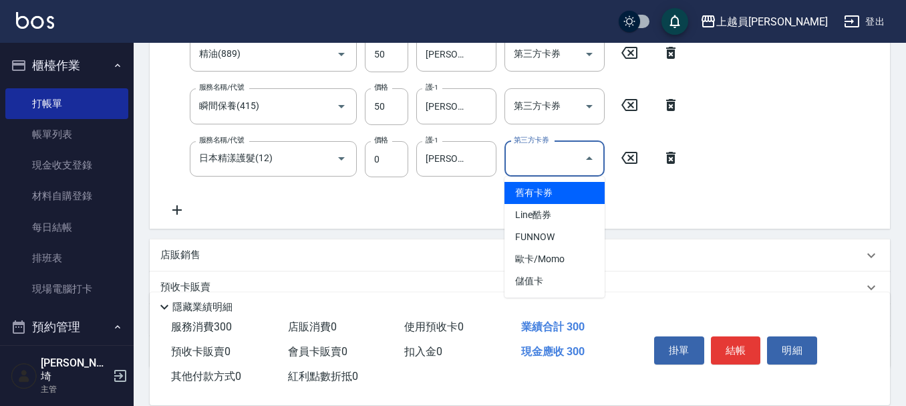
click at [734, 208] on div "服務名稱/代號 一般洗髮(602) 服務名稱/代號 價格 200 價格 洗-1 [PERSON_NAME]-18 洗-1 第三方卡券 第三方卡券 服務名稱/代…" at bounding box center [520, 104] width 740 height 250
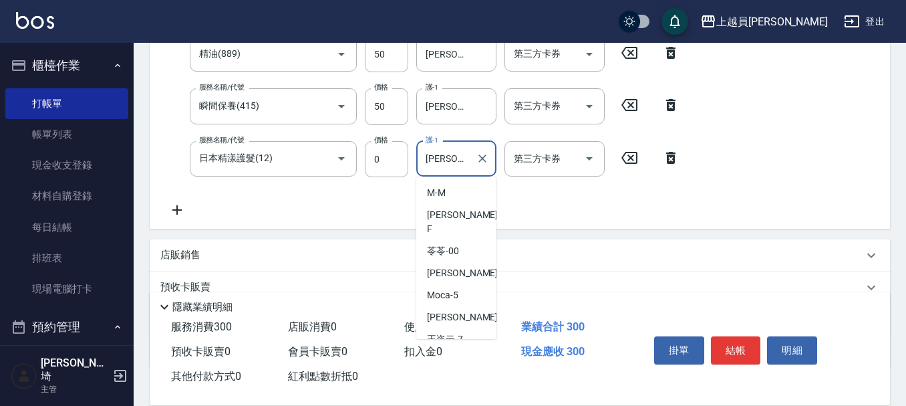
click at [469, 168] on input "[PERSON_NAME]-18" at bounding box center [446, 158] width 48 height 23
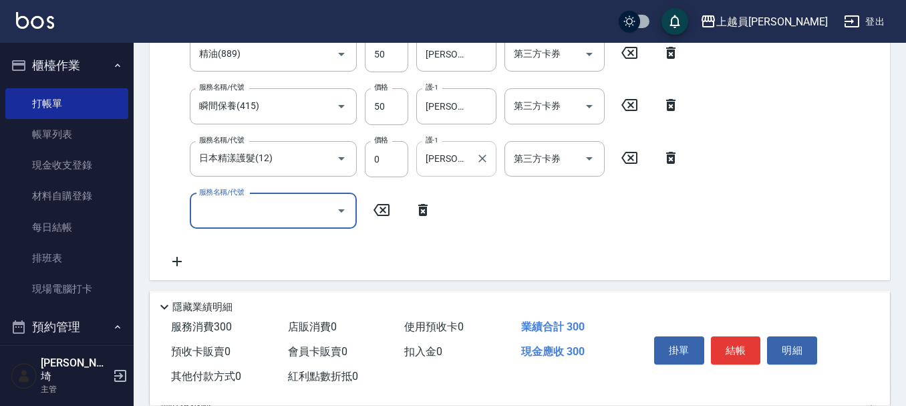
scroll to position [273, 0]
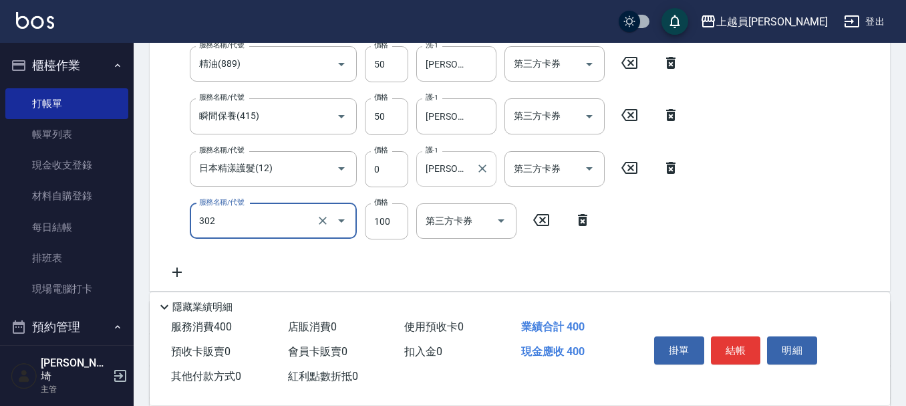
type input "剪髮(302)"
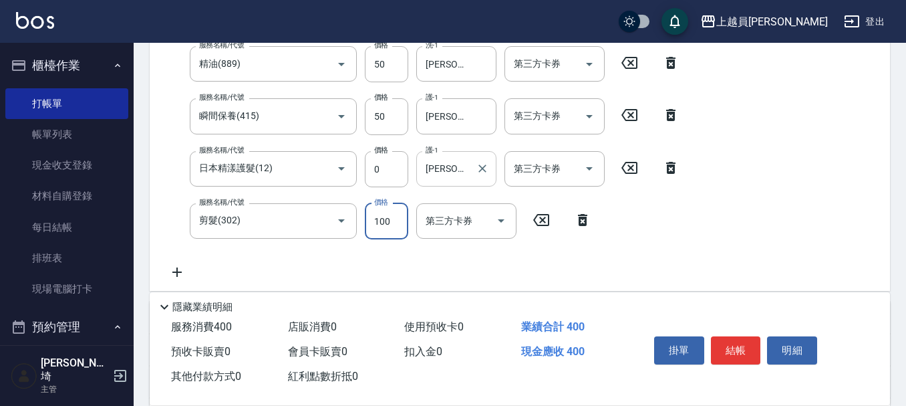
scroll to position [267, 0]
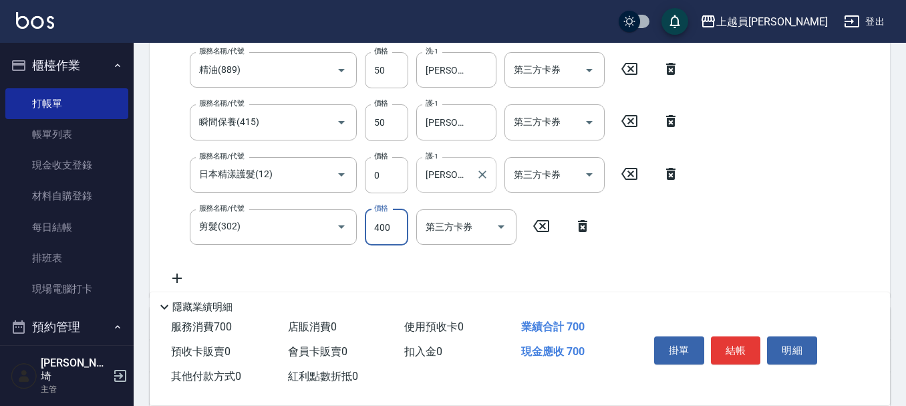
type input "400"
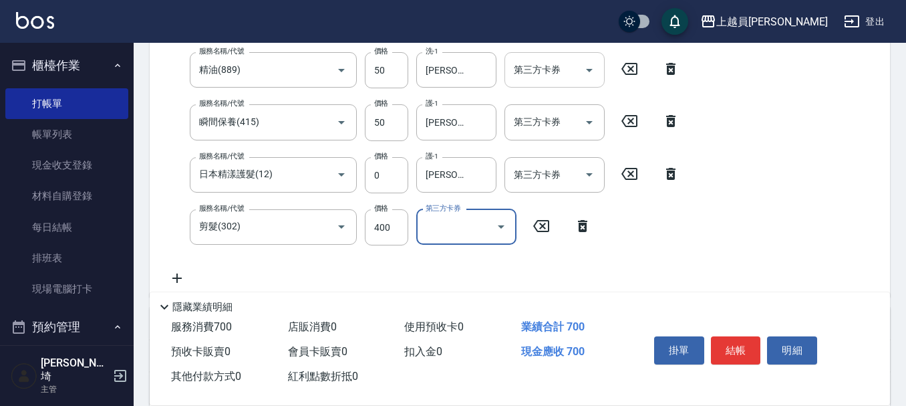
click at [589, 71] on icon "Open" at bounding box center [589, 70] width 7 height 3
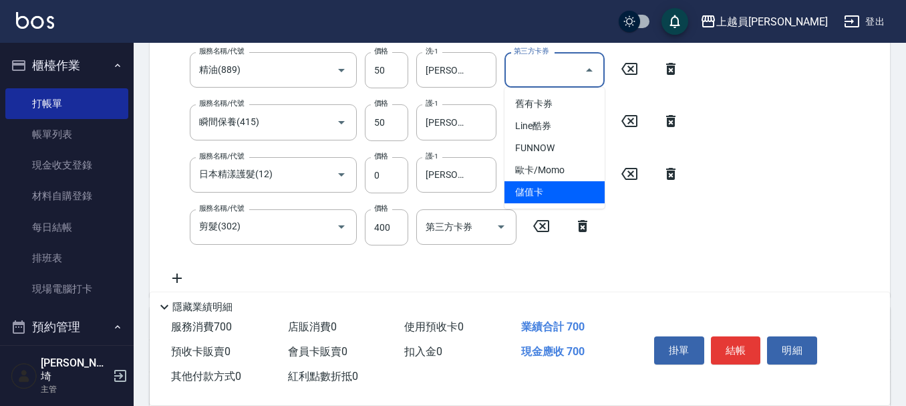
drag, startPoint x: 540, startPoint y: 189, endPoint x: 540, endPoint y: 176, distance: 12.7
click at [540, 187] on span "儲值卡" at bounding box center [554, 192] width 100 height 22
type input "儲值卡"
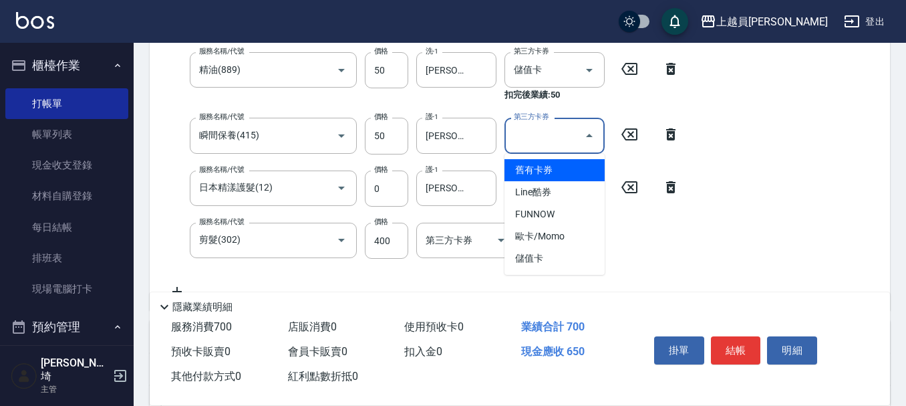
click at [545, 124] on div "第三方卡券 第三方卡券" at bounding box center [554, 135] width 100 height 35
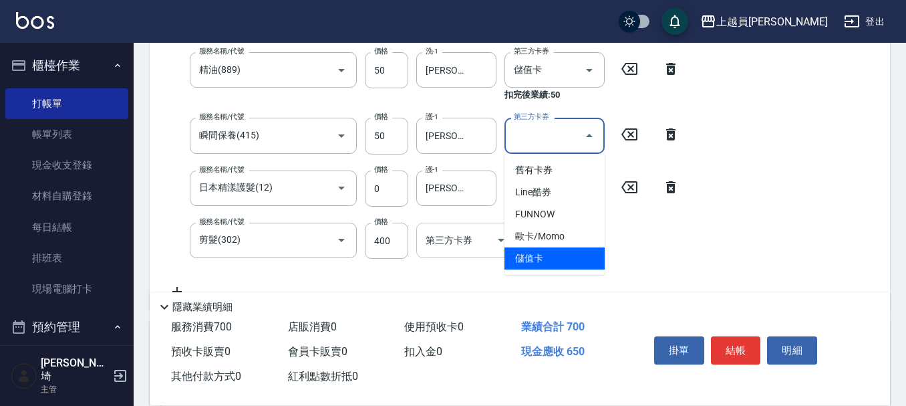
drag, startPoint x: 545, startPoint y: 259, endPoint x: 516, endPoint y: 241, distance: 34.5
click at [545, 256] on span "儲值卡" at bounding box center [554, 258] width 100 height 22
type input "儲值卡"
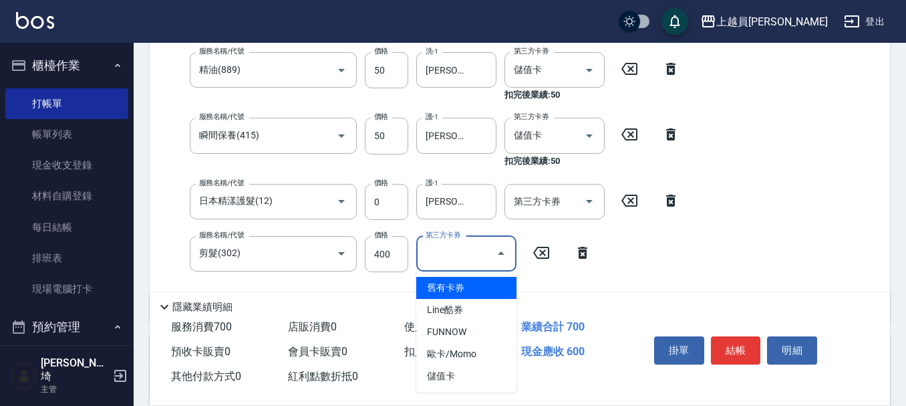
click at [468, 247] on div "第三方卡券 第三方卡券" at bounding box center [466, 253] width 100 height 35
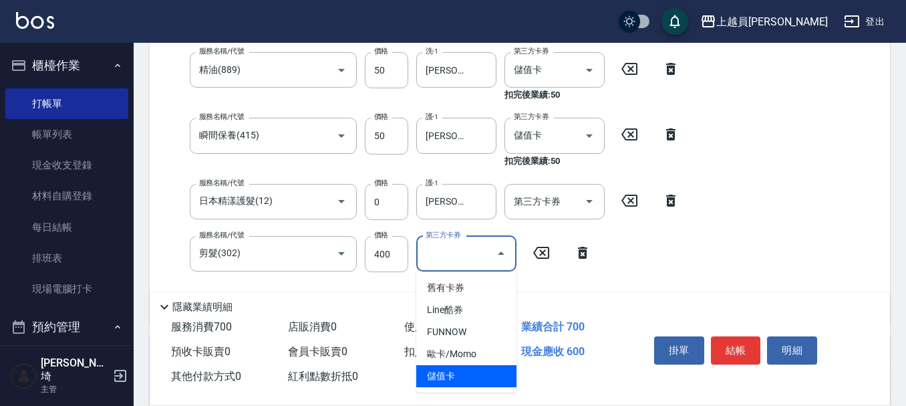
click at [446, 372] on span "儲值卡" at bounding box center [466, 376] width 100 height 22
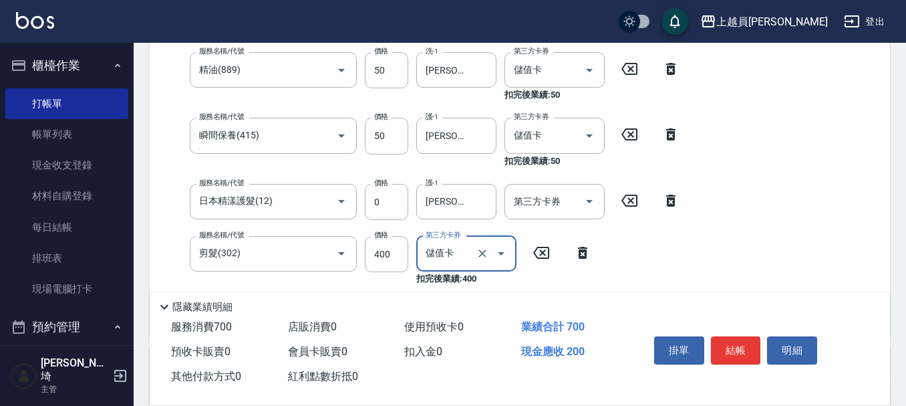
type input "儲值卡"
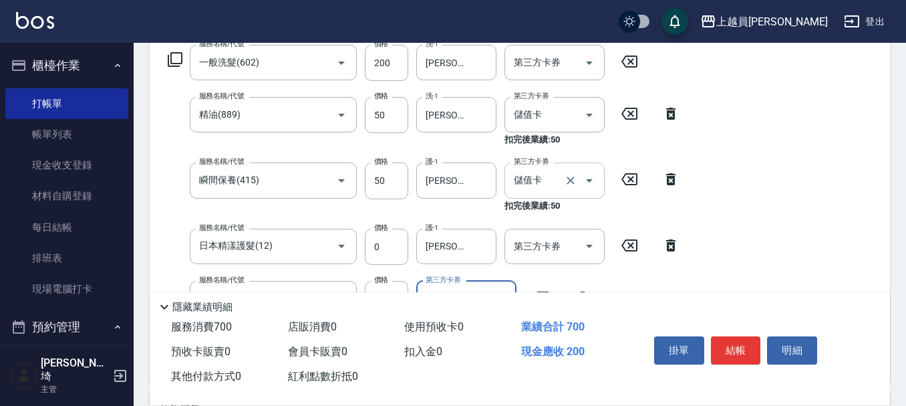
scroll to position [200, 0]
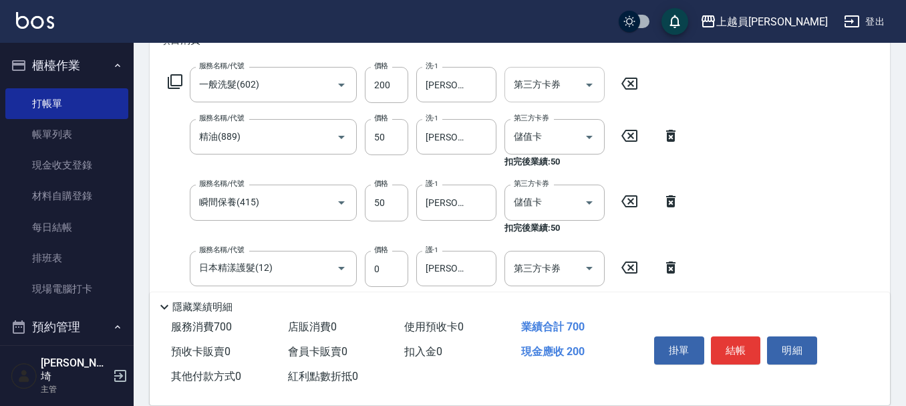
click at [567, 82] on input "第三方卡券" at bounding box center [544, 84] width 68 height 23
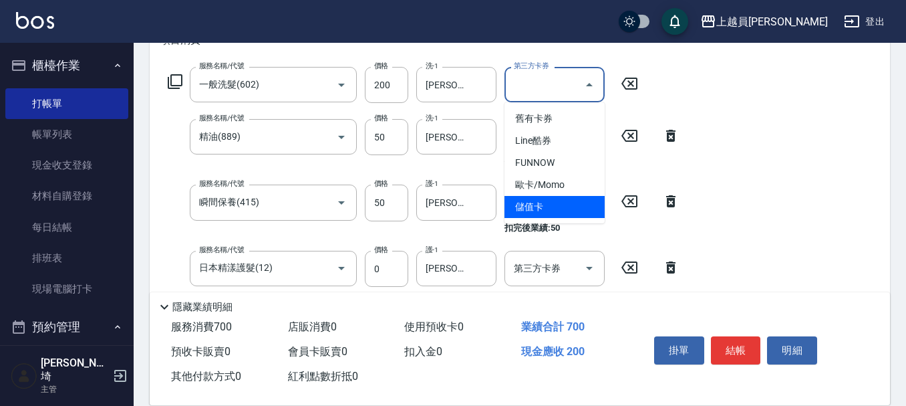
click at [547, 202] on span "儲值卡" at bounding box center [554, 207] width 100 height 22
type input "儲值卡"
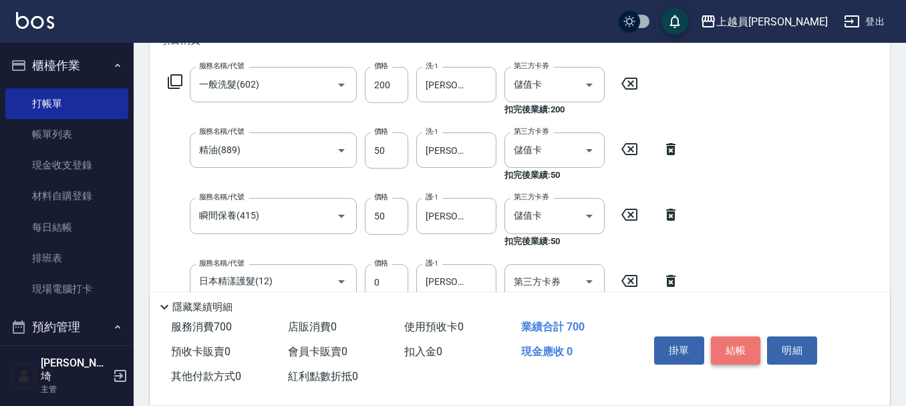
click at [738, 337] on button "結帳" at bounding box center [736, 350] width 50 height 28
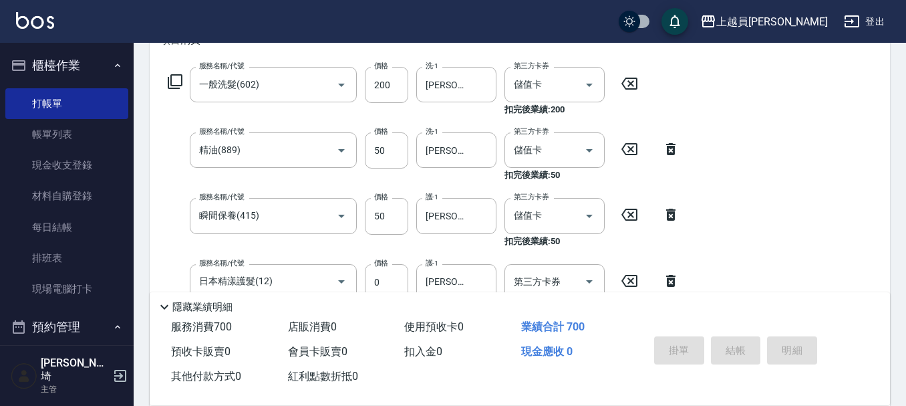
type input "[DATE] 21:19"
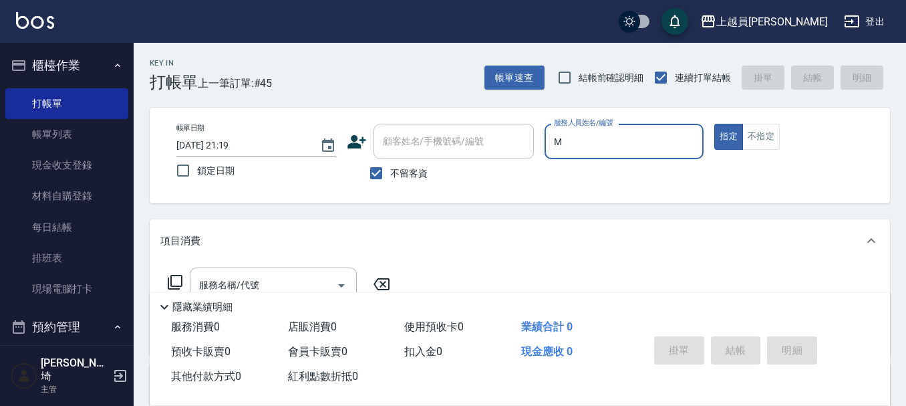
type input "M-M"
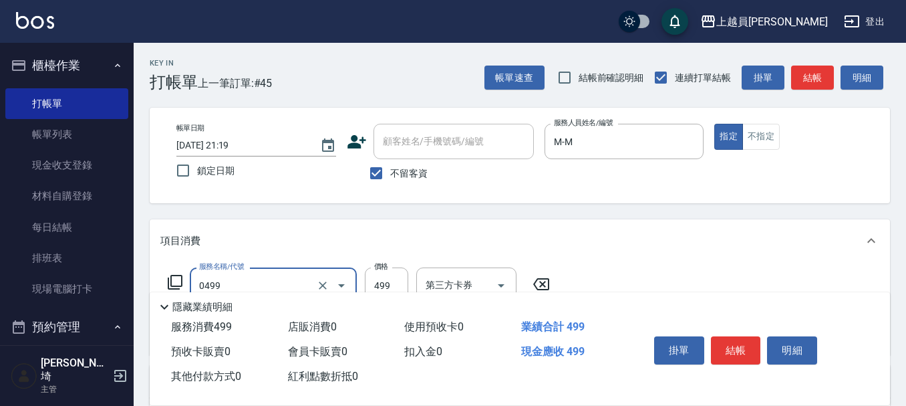
type input "去角質洗髮(0499)"
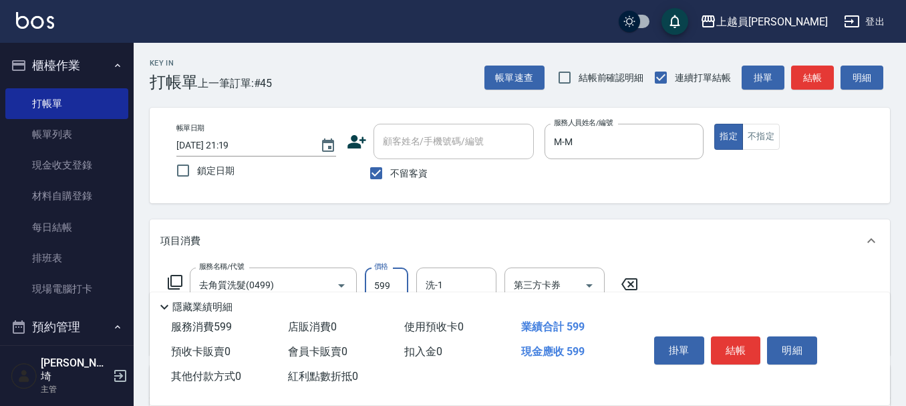
type input "599"
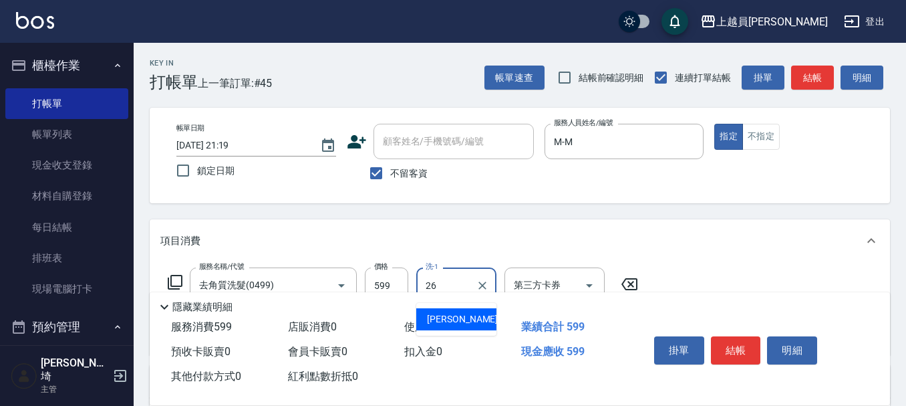
type input "[PERSON_NAME]-26"
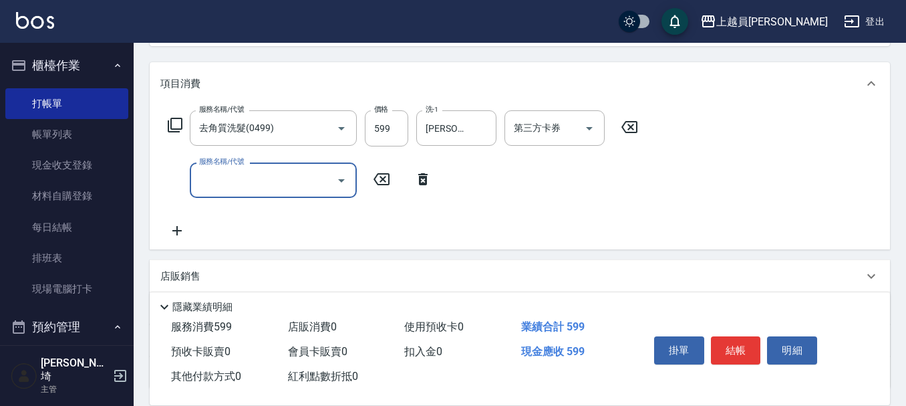
scroll to position [200, 0]
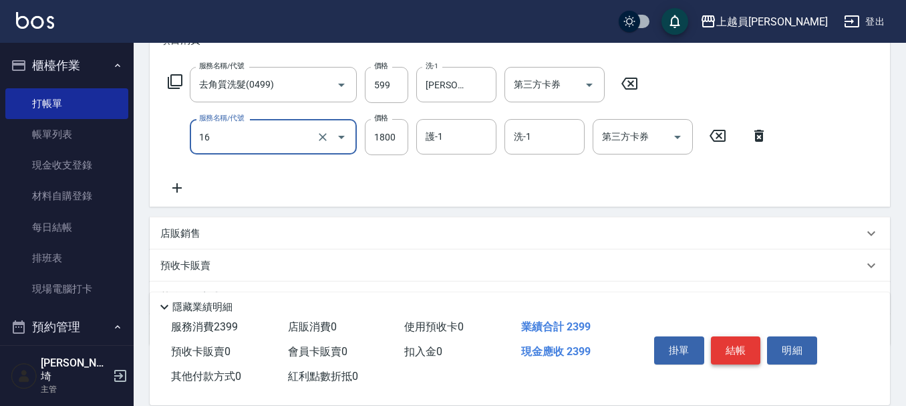
type input "鏡面護髮(16)"
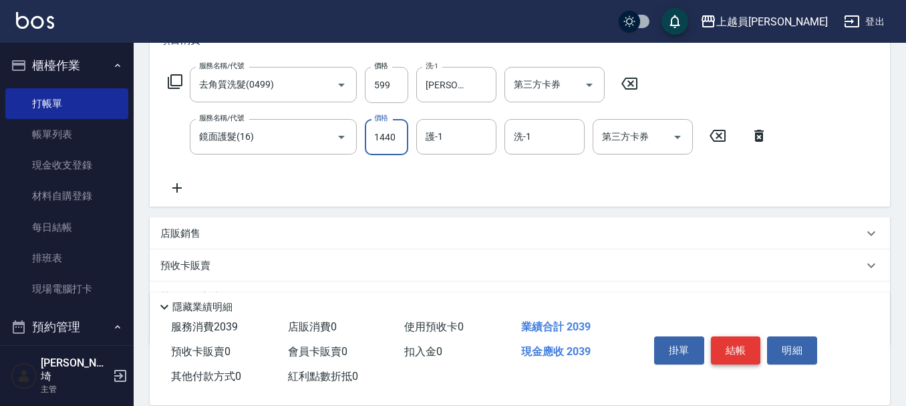
type input "1440"
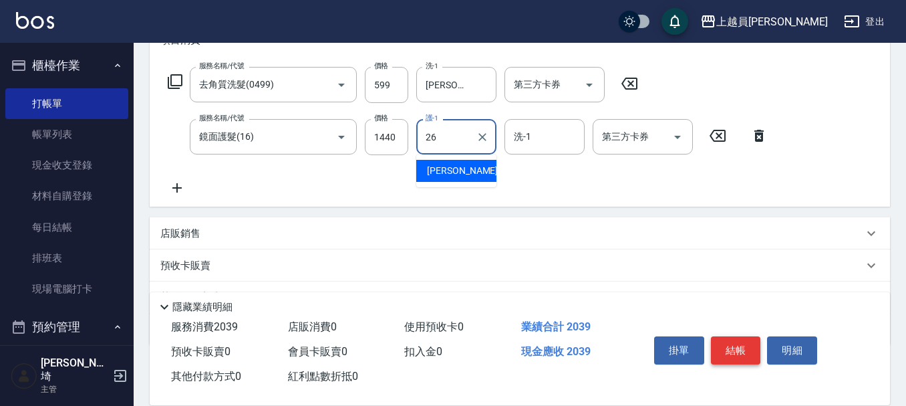
type input "[PERSON_NAME]-26"
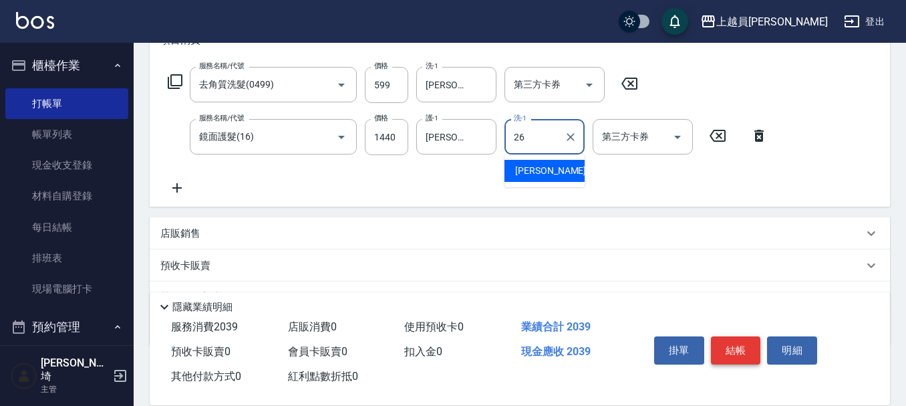
type input "[PERSON_NAME]-26"
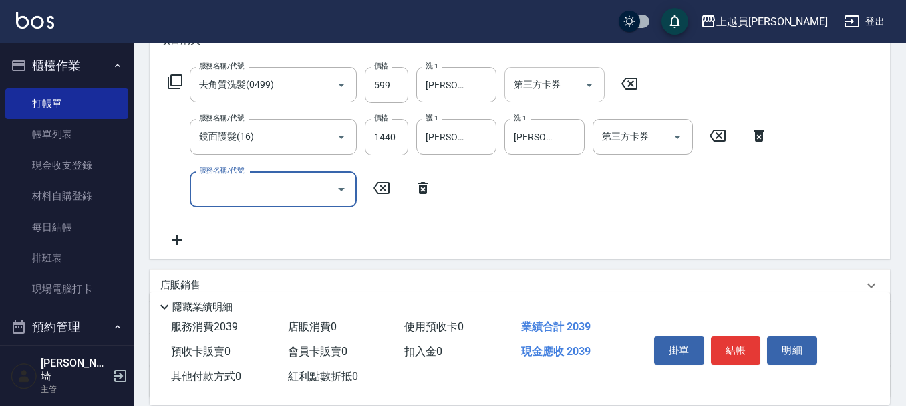
click at [536, 94] on input "第三方卡券" at bounding box center [544, 84] width 68 height 23
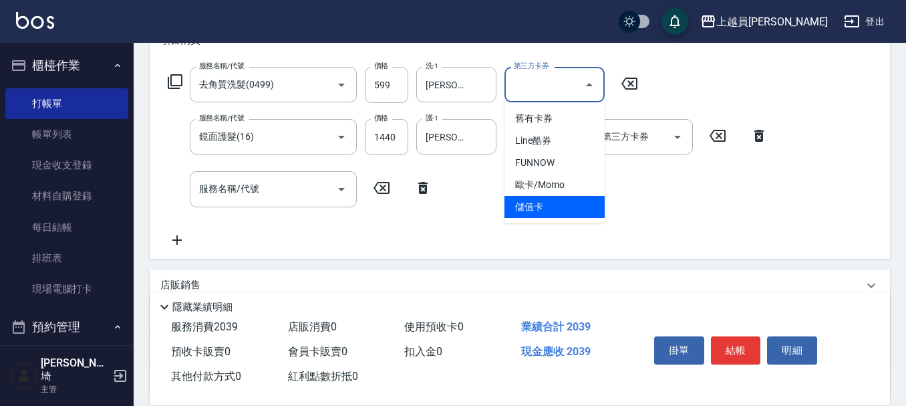
click at [545, 194] on span "歐卡/Momo" at bounding box center [554, 185] width 100 height 22
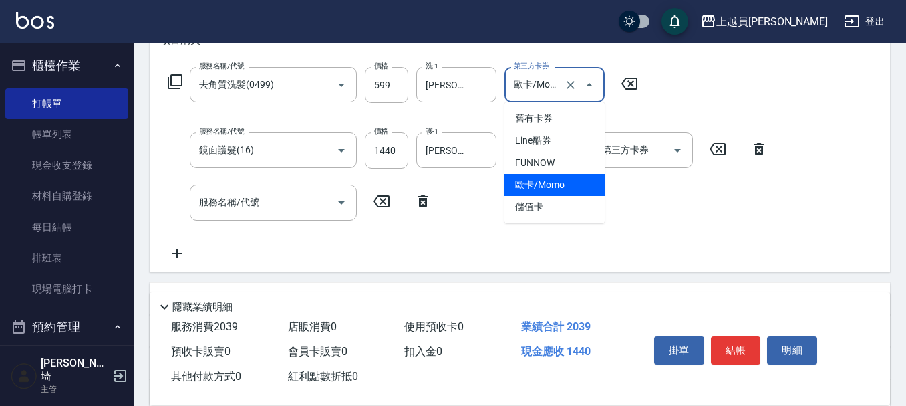
click at [558, 85] on input "歐卡/Momo" at bounding box center [535, 84] width 51 height 23
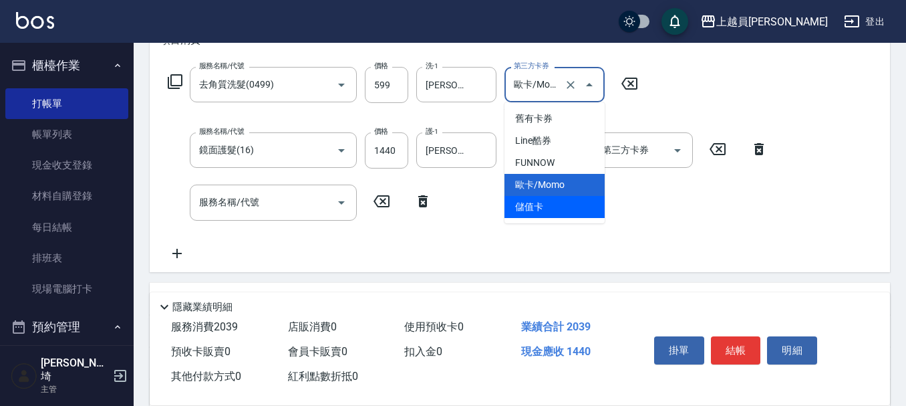
click at [565, 202] on span "儲值卡" at bounding box center [554, 207] width 100 height 22
type input "儲值卡"
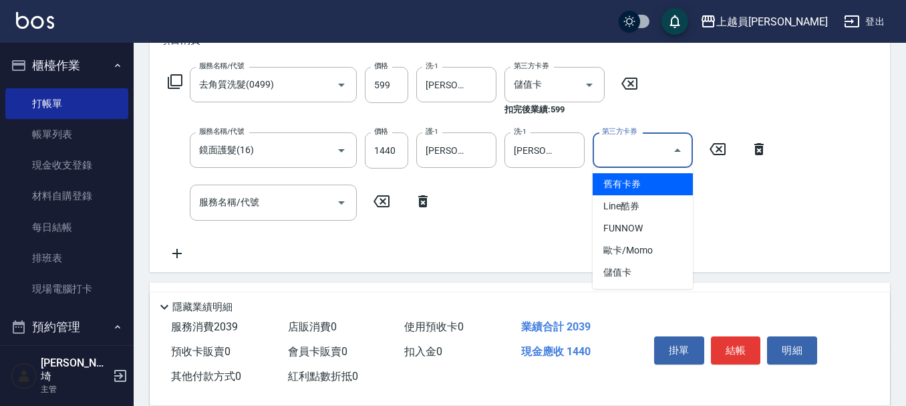
click at [621, 158] on input "第三方卡券" at bounding box center [633, 149] width 68 height 23
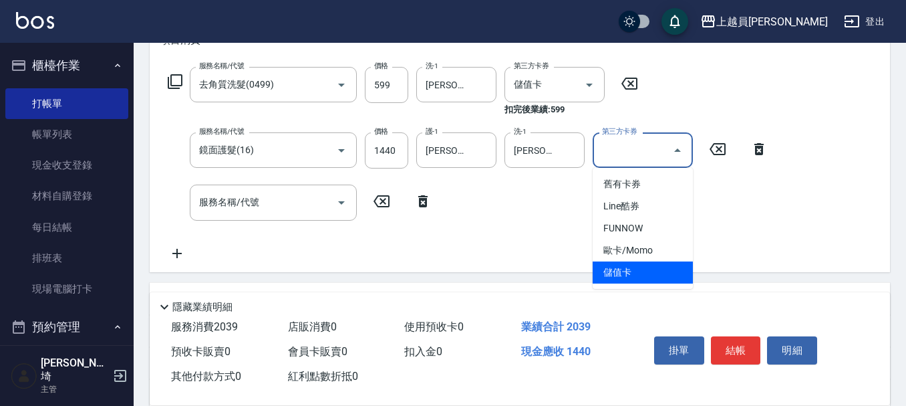
click at [621, 266] on span "儲值卡" at bounding box center [643, 272] width 100 height 22
type input "儲值卡"
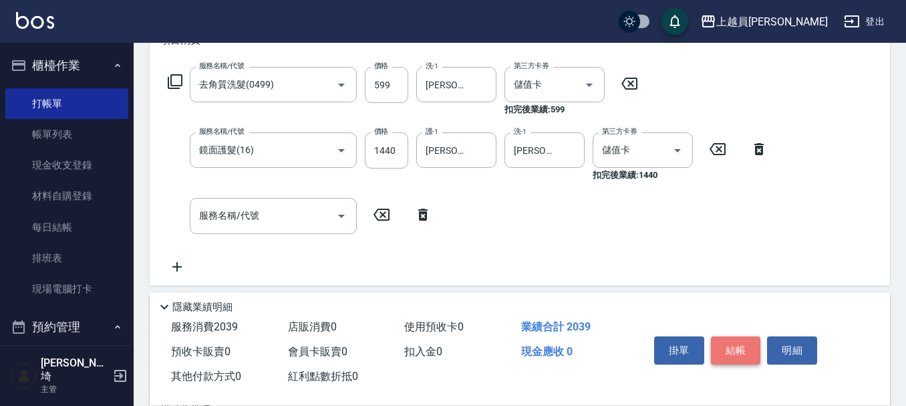
click at [730, 339] on button "結帳" at bounding box center [736, 350] width 50 height 28
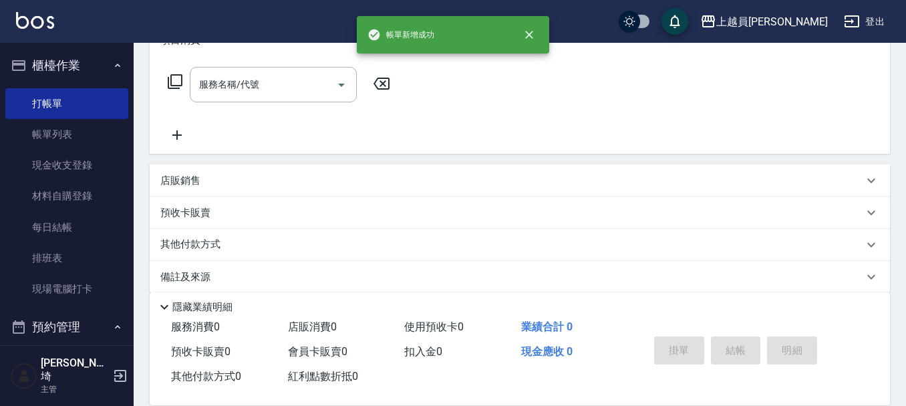
scroll to position [0, 0]
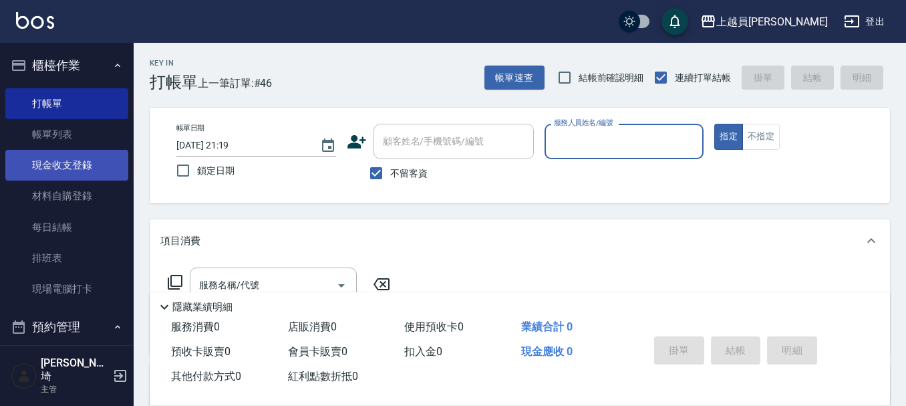
click at [73, 160] on link "現金收支登錄" at bounding box center [66, 165] width 123 height 31
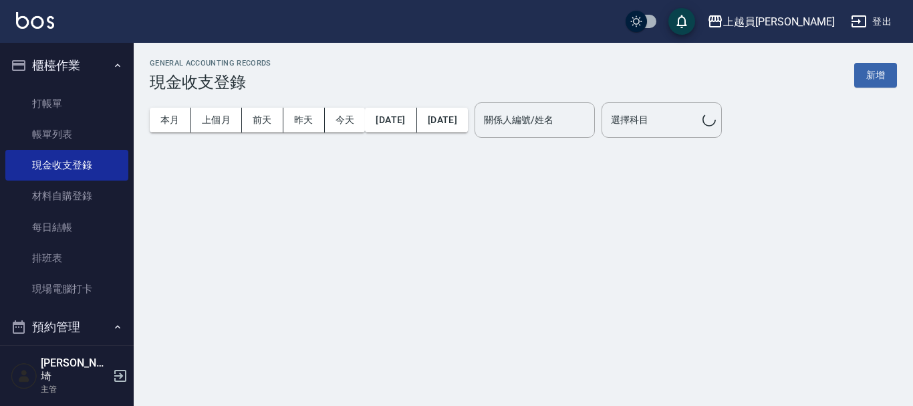
click at [878, 68] on button "新增" at bounding box center [875, 75] width 43 height 25
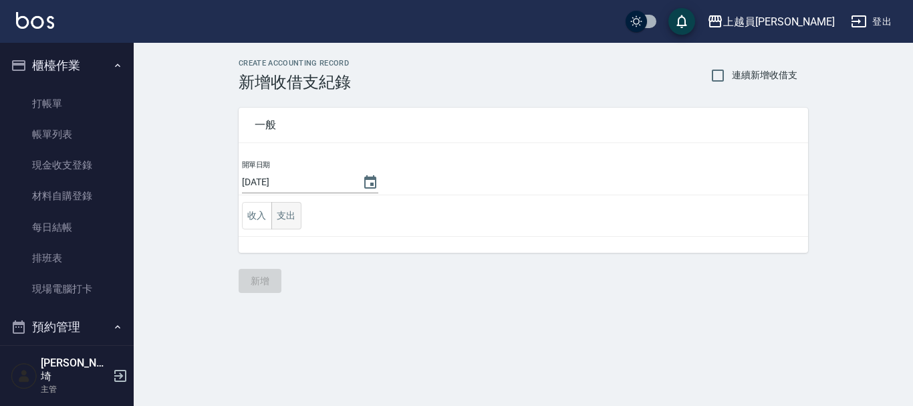
click at [298, 209] on button "支出" at bounding box center [286, 215] width 30 height 27
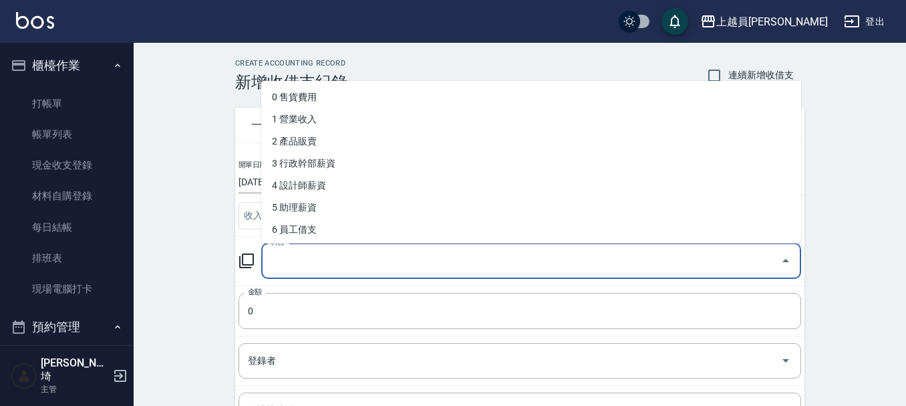
click at [386, 253] on input "科目" at bounding box center [521, 260] width 508 height 23
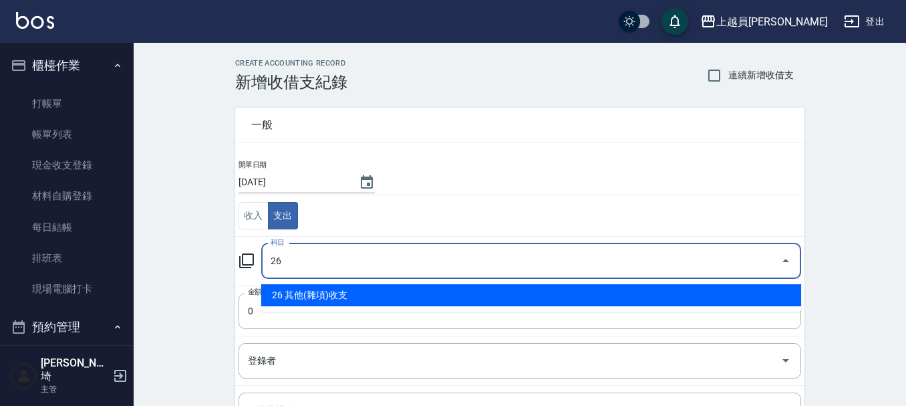
click at [342, 297] on li "26 其他(雜項)收支" at bounding box center [531, 295] width 540 height 22
type input "26 其他(雜項)收支"
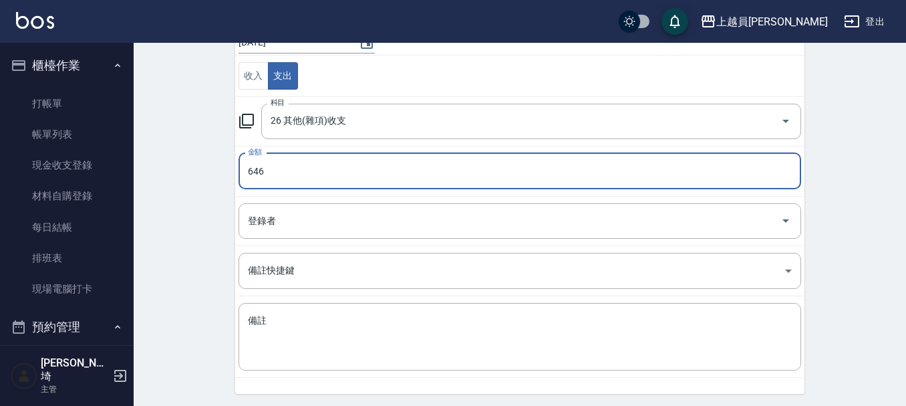
scroll to position [184, 0]
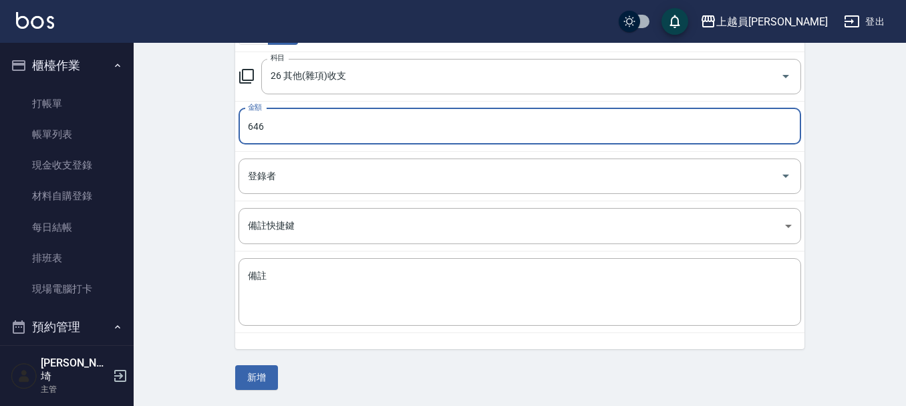
type input "646"
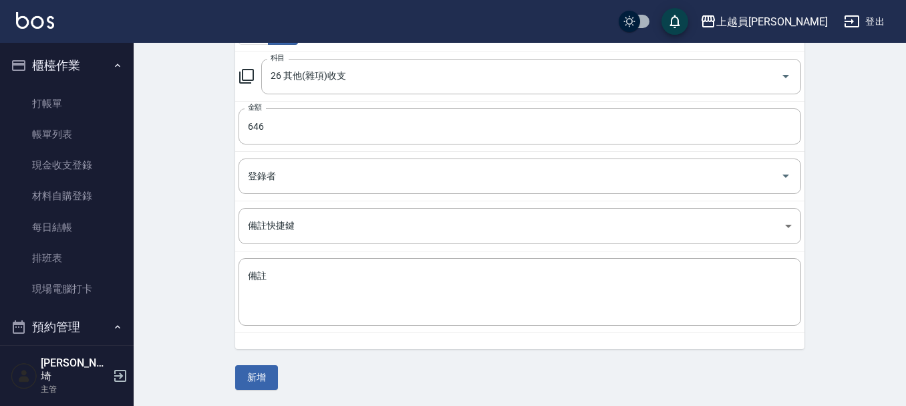
click at [376, 326] on td "備註 x 備註" at bounding box center [519, 292] width 569 height 82
click at [404, 298] on textarea "備註" at bounding box center [520, 291] width 544 height 45
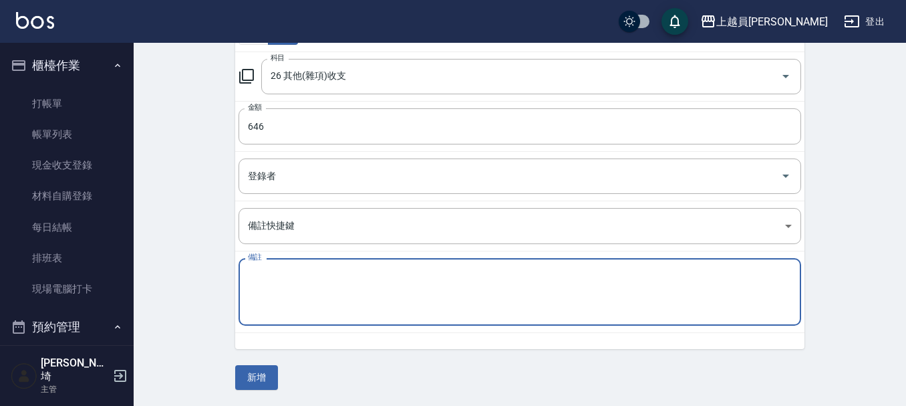
type textarea "5"
type textarea "製冰盒158/酒精399/洗衣粉89"
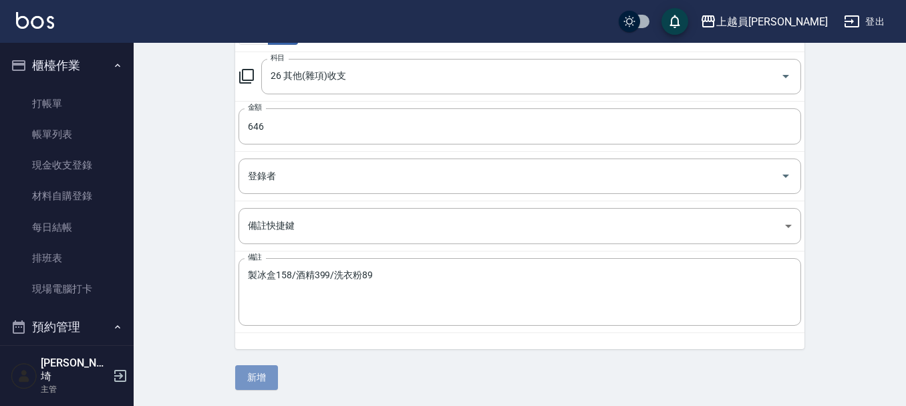
drag, startPoint x: 245, startPoint y: 371, endPoint x: 233, endPoint y: 363, distance: 13.5
click at [245, 372] on button "新增" at bounding box center [256, 377] width 43 height 25
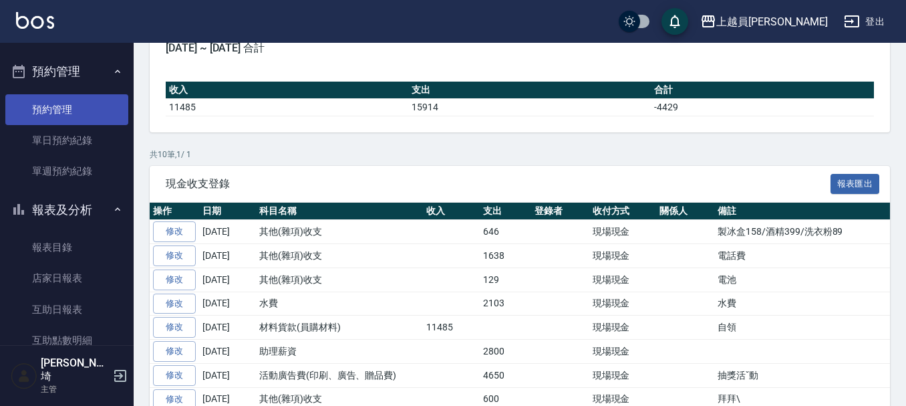
scroll to position [334, 0]
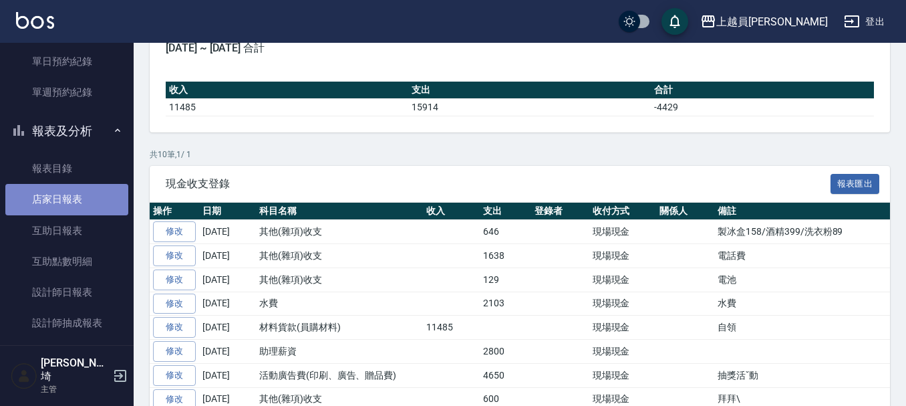
click at [98, 204] on link "店家日報表" at bounding box center [66, 199] width 123 height 31
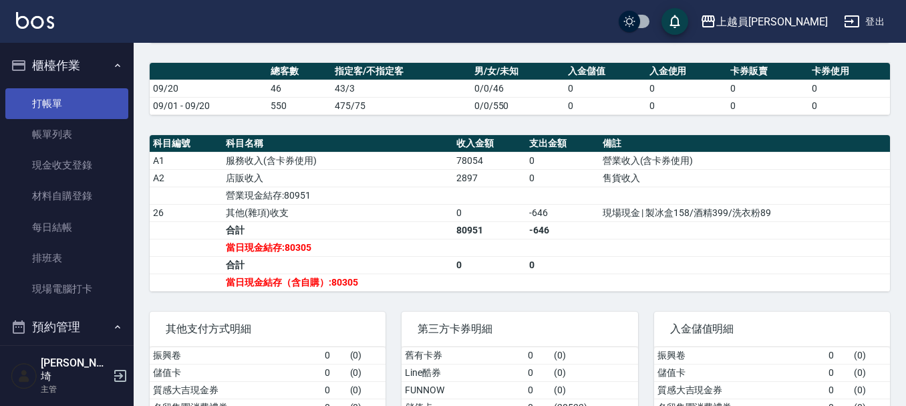
scroll to position [319, 0]
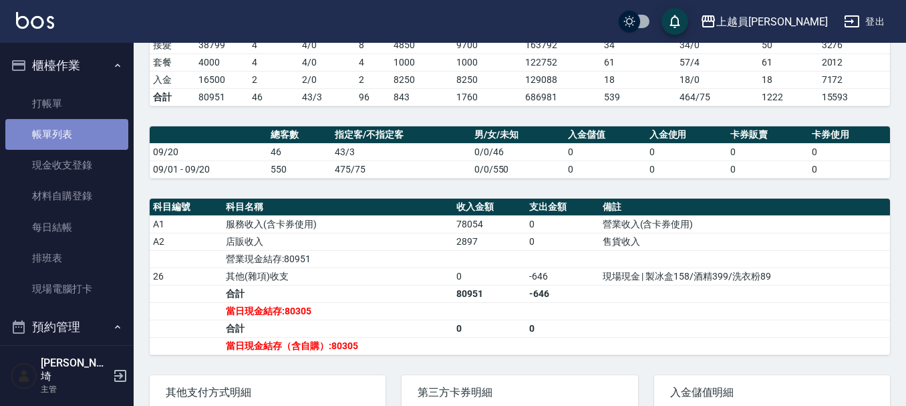
click at [74, 119] on link "帳單列表" at bounding box center [66, 134] width 123 height 31
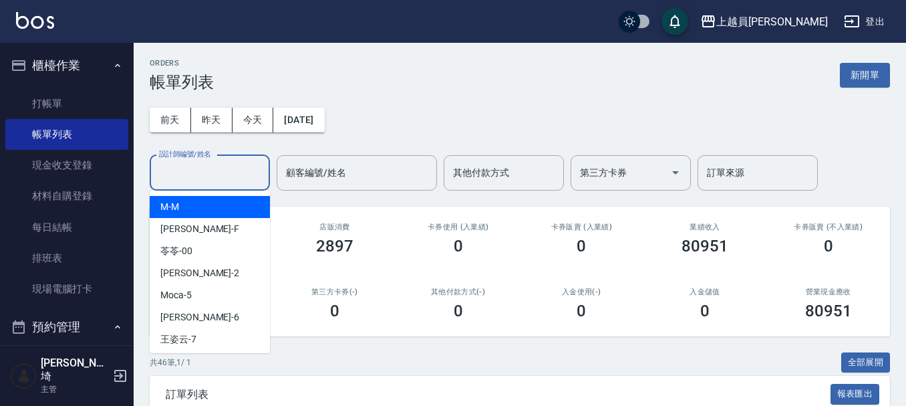
click at [227, 168] on input "設計師編號/姓名" at bounding box center [210, 172] width 108 height 23
type input "ㄆ"
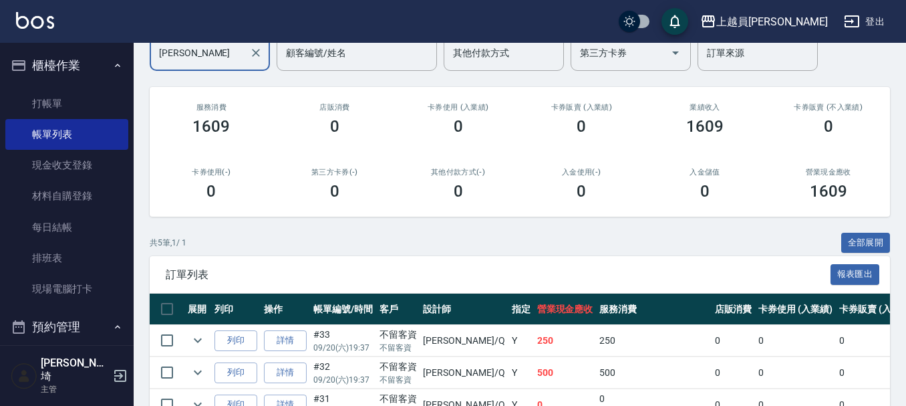
scroll to position [261, 0]
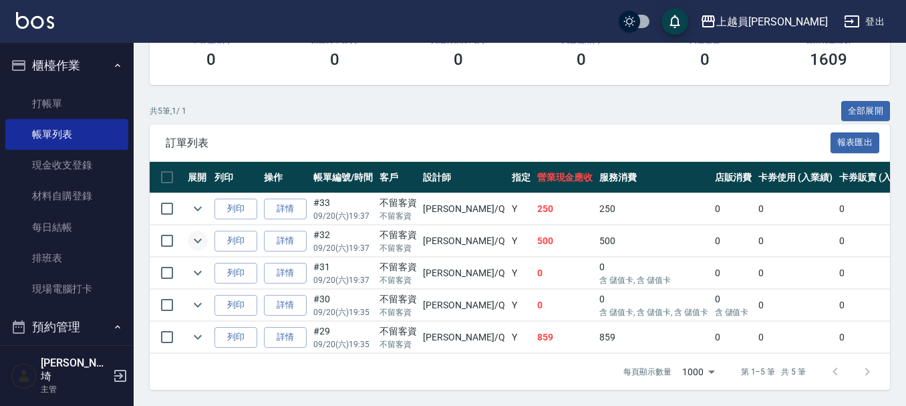
type input "[PERSON_NAME]"
click at [204, 233] on icon "expand row" at bounding box center [198, 241] width 16 height 16
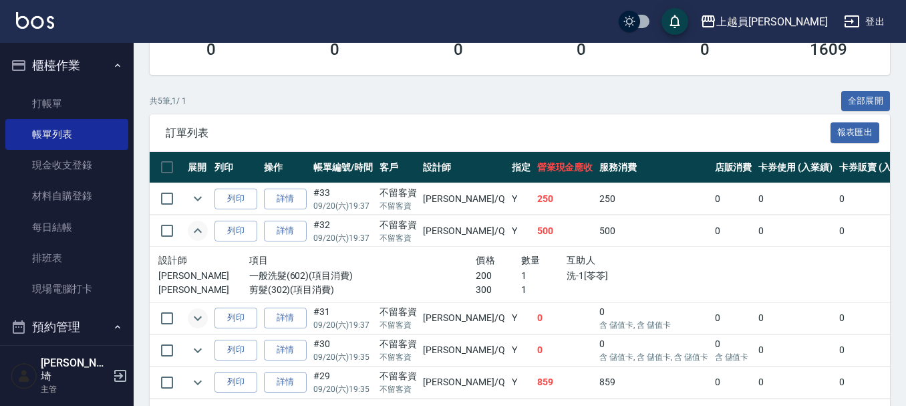
click at [195, 318] on icon "expand row" at bounding box center [198, 318] width 16 height 16
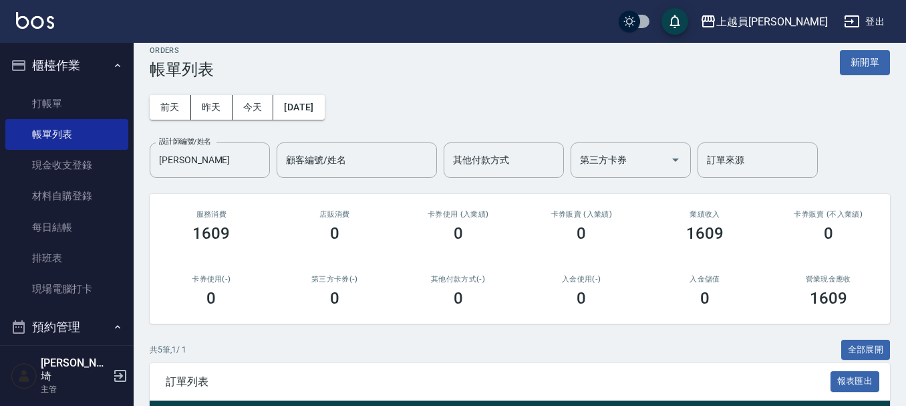
scroll to position [0, 0]
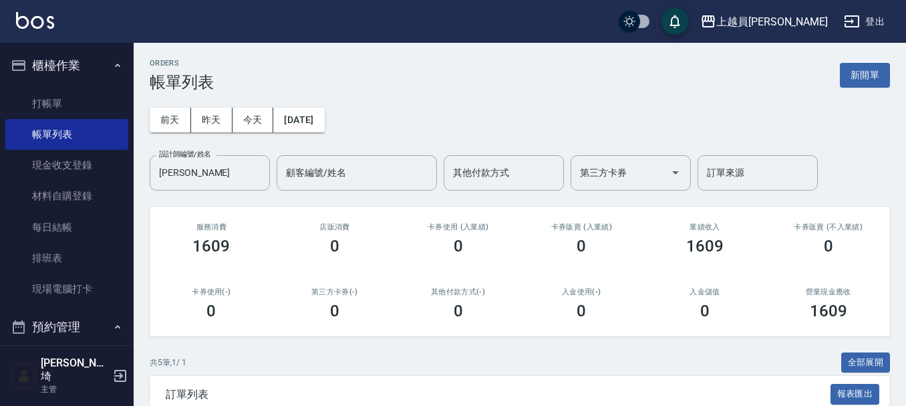
click at [90, 87] on ul "打帳單 帳單列表 現金收支登錄 材料自購登錄 每日結帳 排班表 現場電腦打卡" at bounding box center [66, 196] width 123 height 227
click at [75, 92] on link "打帳單" at bounding box center [66, 103] width 123 height 31
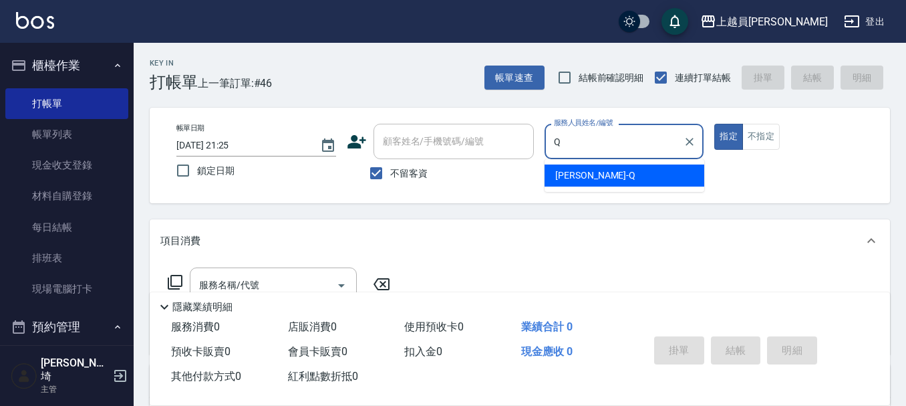
type input "[PERSON_NAME]"
type button "true"
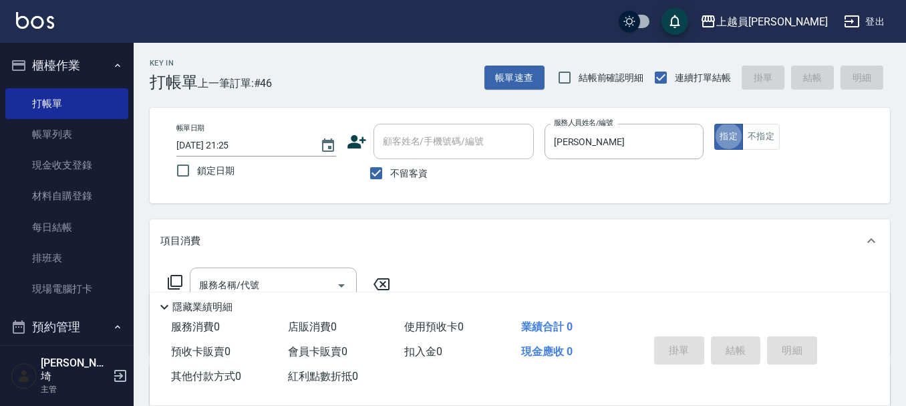
scroll to position [67, 0]
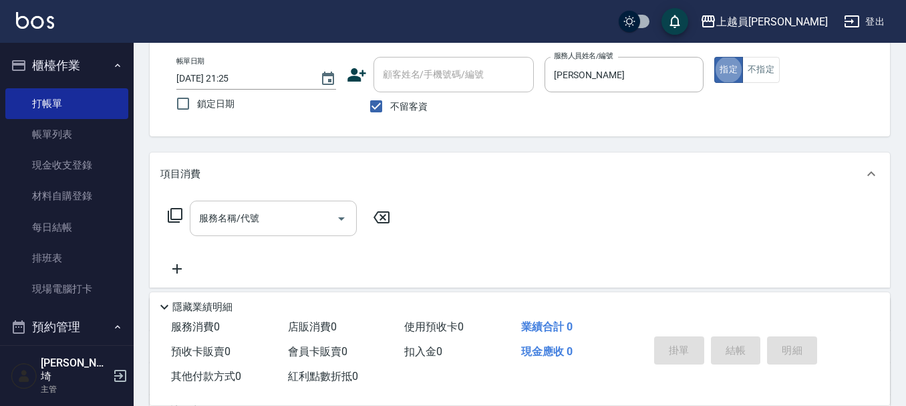
click at [269, 235] on div "服務名稱/代號" at bounding box center [273, 217] width 167 height 35
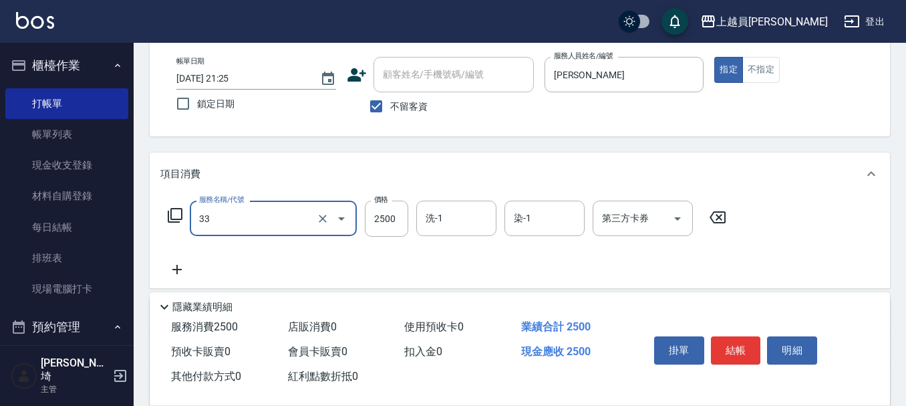
type input "染髮B餐(33)"
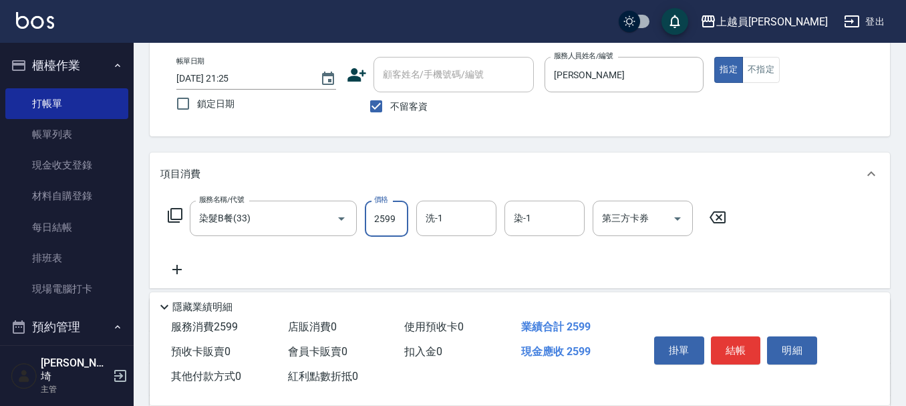
type input "2599"
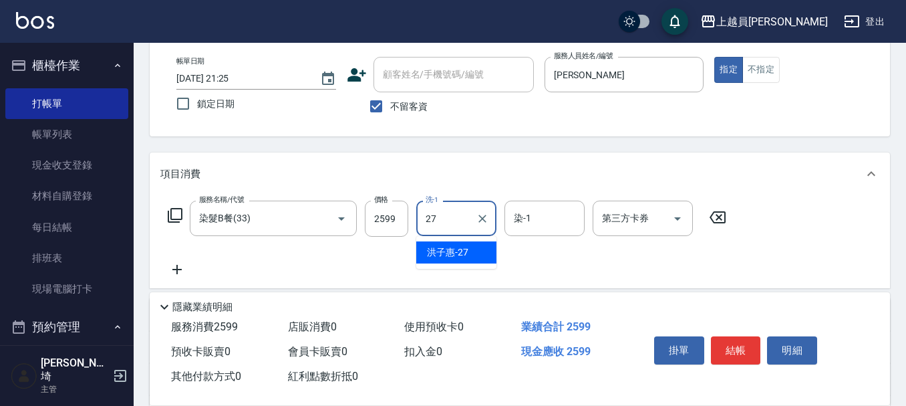
type input "[PERSON_NAME]-27"
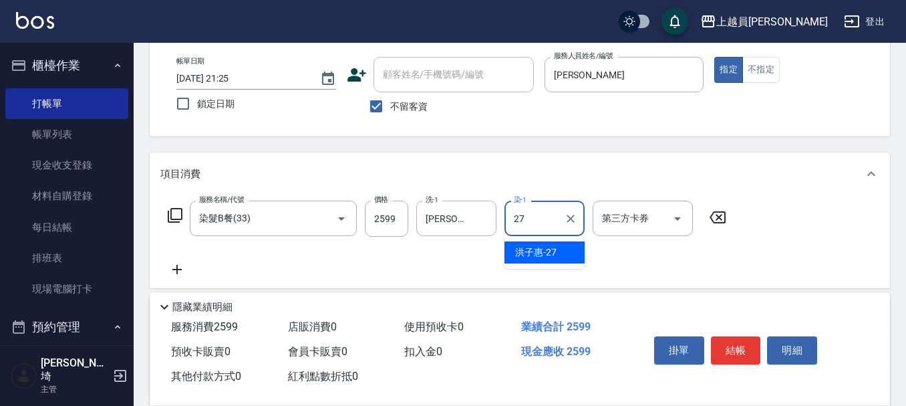
type input "[PERSON_NAME]-27"
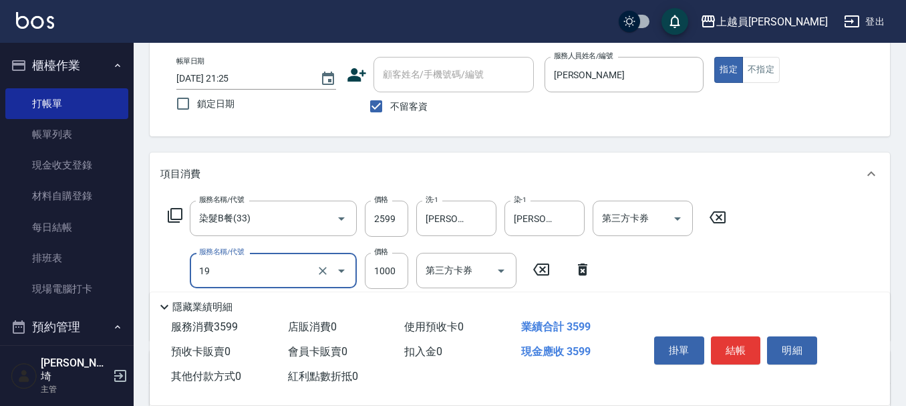
type input "一般燙髮(19)"
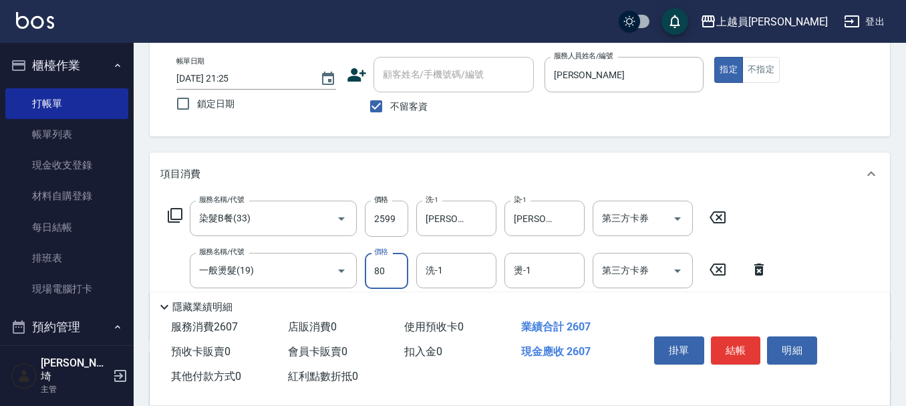
type input "800"
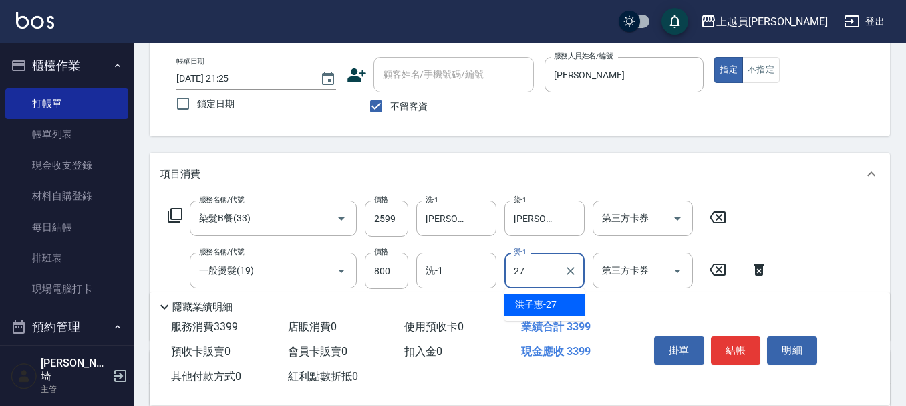
type input "[PERSON_NAME]-27"
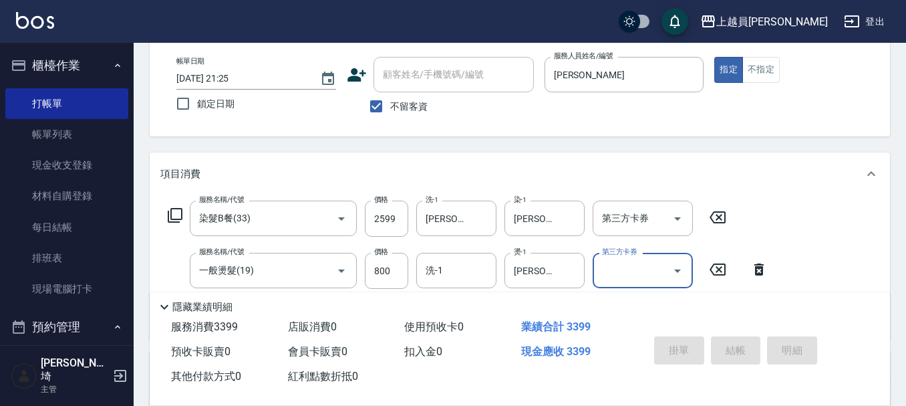
type input "[DATE] 21:26"
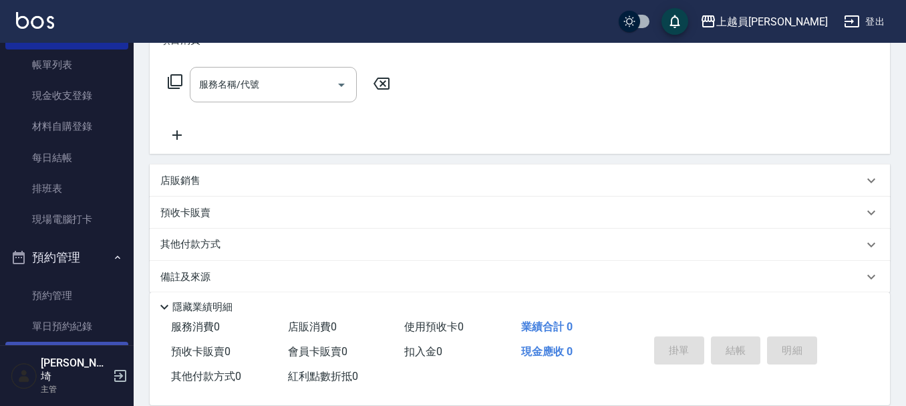
scroll to position [200, 0]
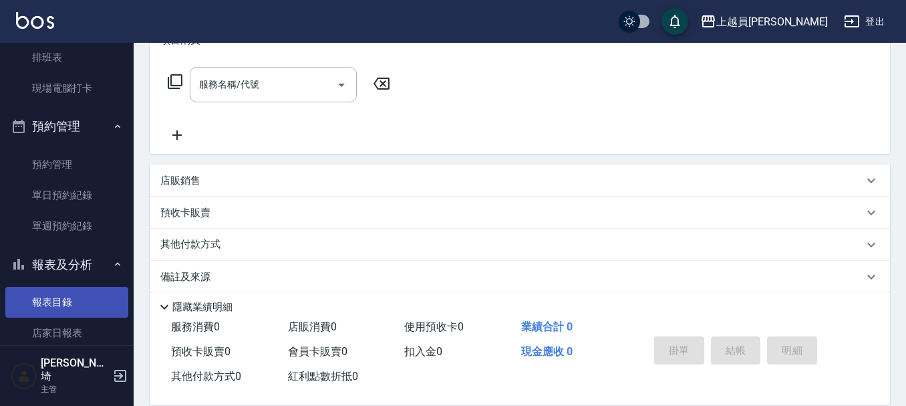
click at [73, 315] on link "報表目錄" at bounding box center [66, 302] width 123 height 31
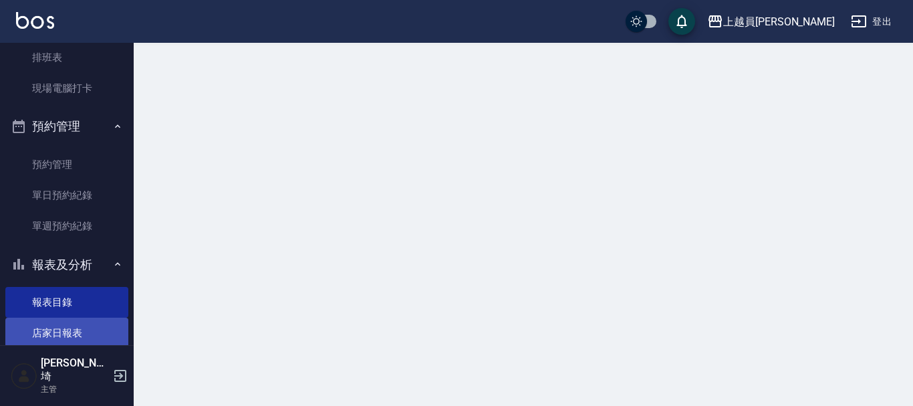
click at [72, 322] on link "店家日報表" at bounding box center [66, 332] width 123 height 31
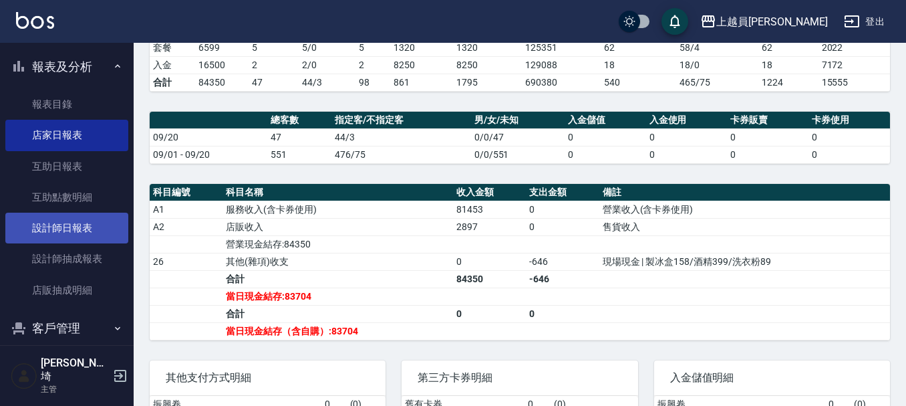
scroll to position [401, 0]
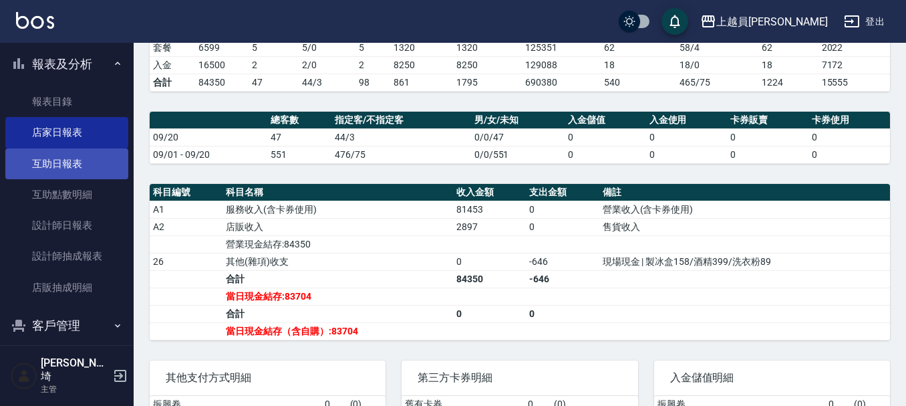
click at [61, 175] on link "互助日報表" at bounding box center [66, 163] width 123 height 31
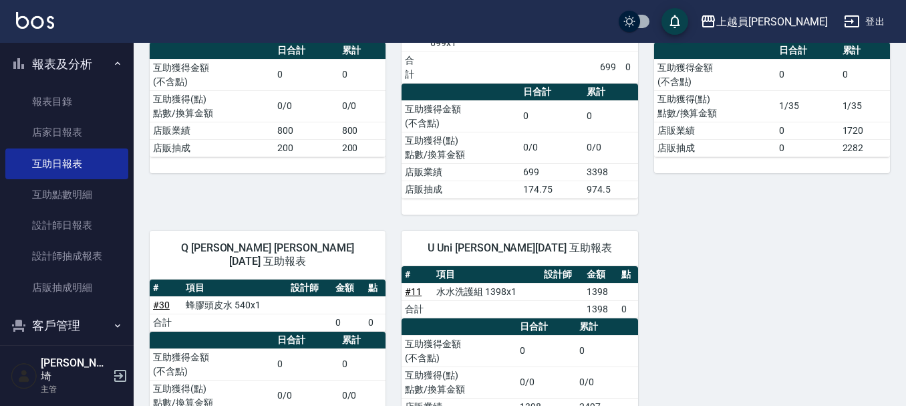
scroll to position [1485, 0]
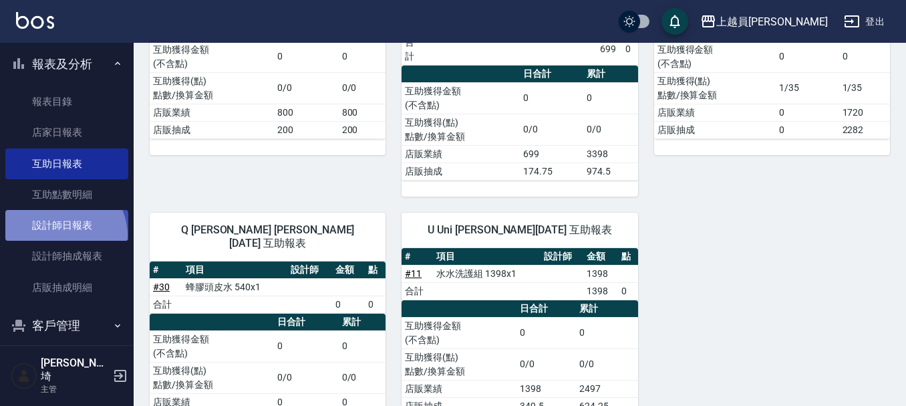
click at [62, 235] on link "設計師日報表" at bounding box center [66, 225] width 123 height 31
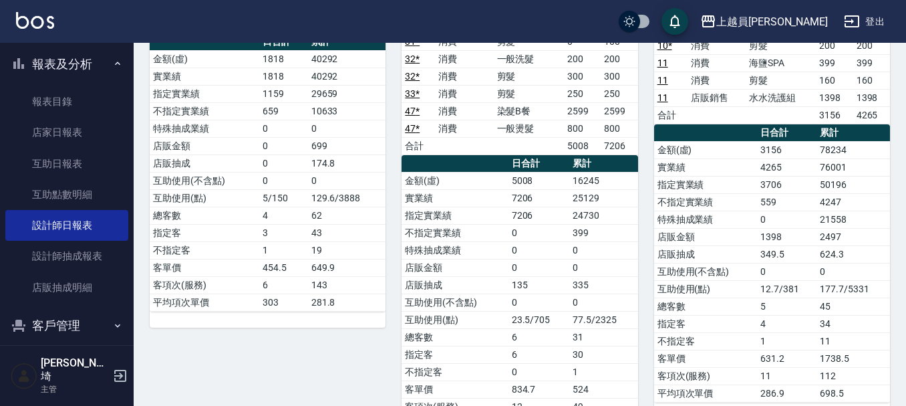
scroll to position [1683, 0]
